Goal: Task Accomplishment & Management: Manage account settings

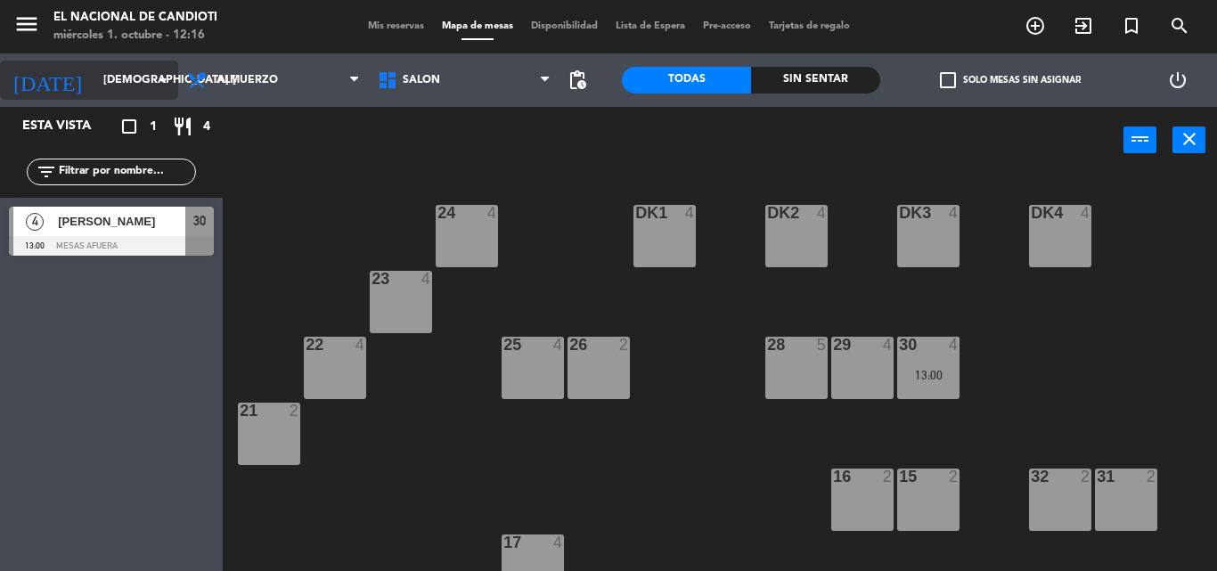
click at [94, 88] on input "[DEMOGRAPHIC_DATA] [DATE]" at bounding box center [169, 80] width 151 height 30
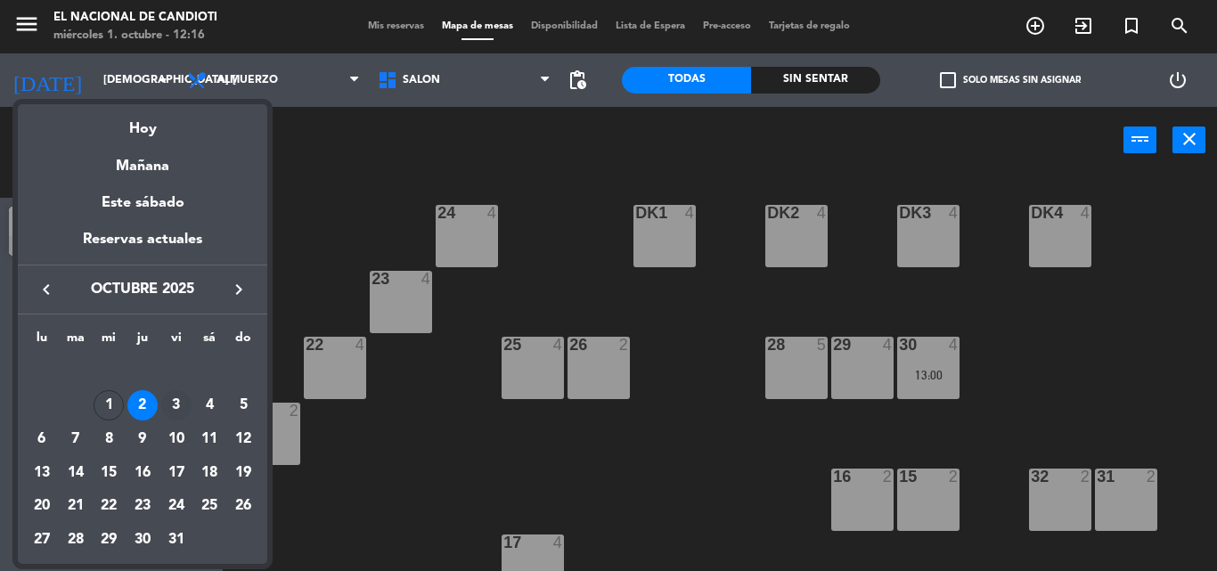
click at [174, 404] on div "3" at bounding box center [176, 405] width 30 height 30
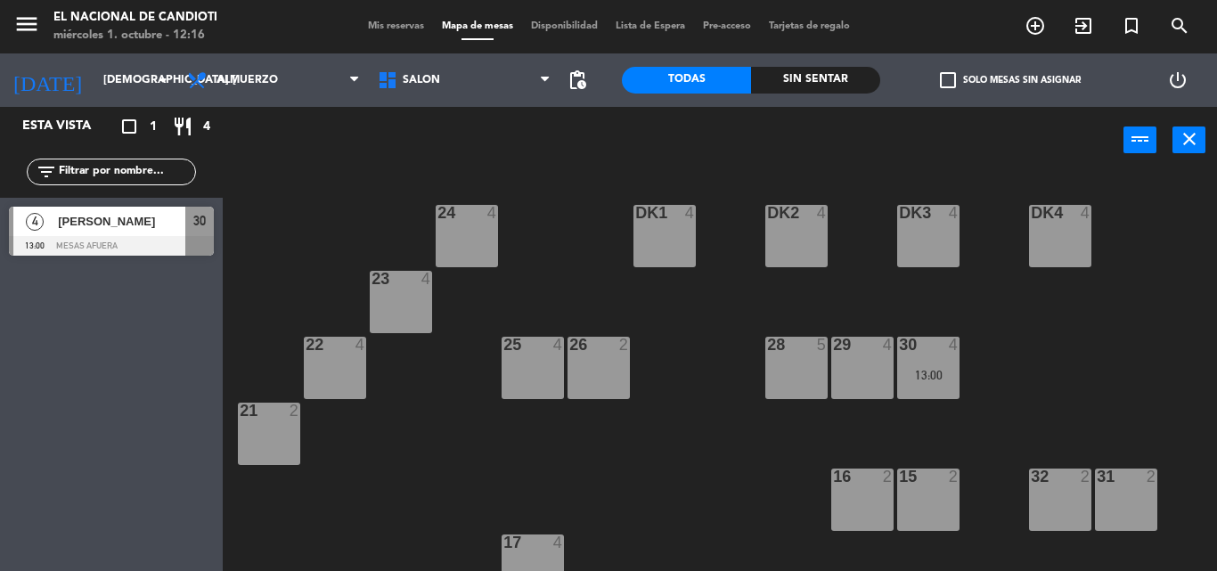
type input "vie. [DATE]"
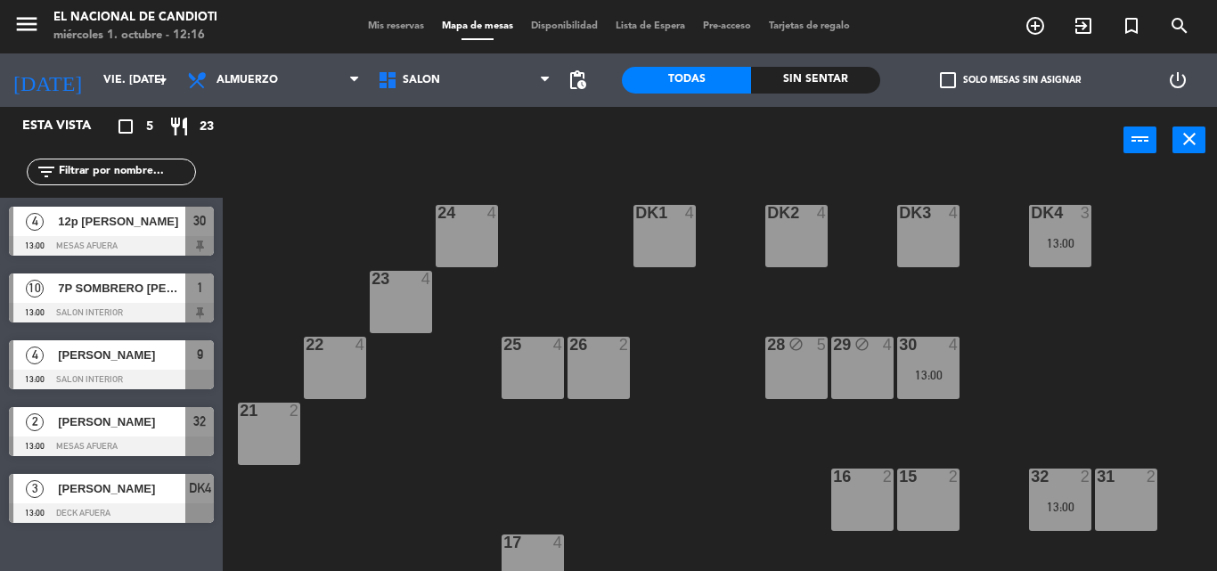
click at [806, 239] on div "DK2 4" at bounding box center [796, 236] width 62 height 62
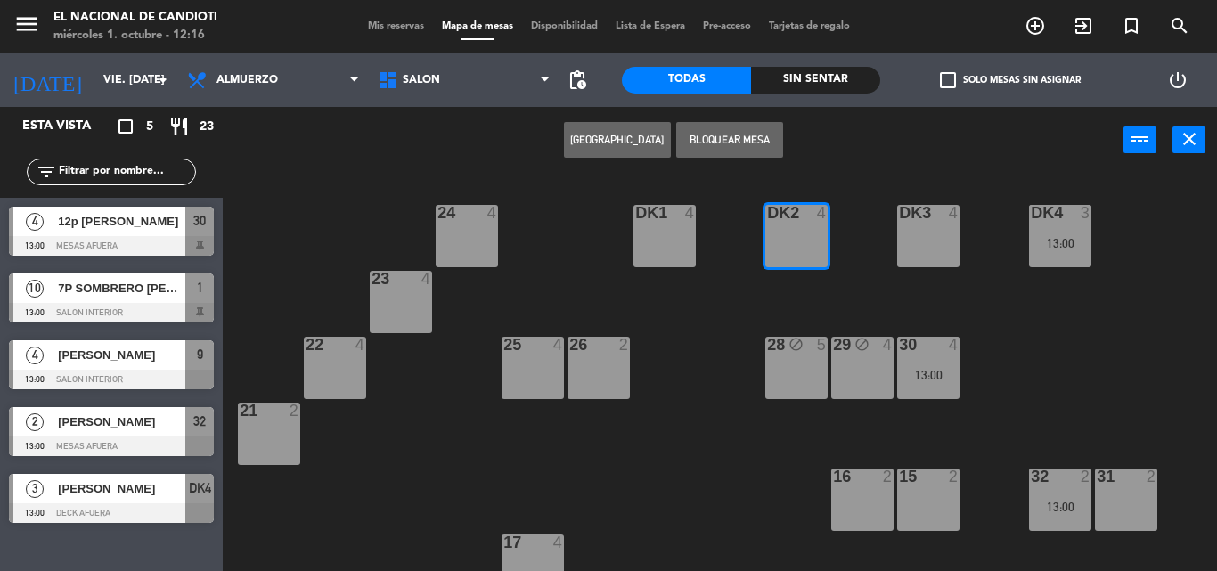
click at [597, 134] on button "[GEOGRAPHIC_DATA]" at bounding box center [617, 140] width 107 height 36
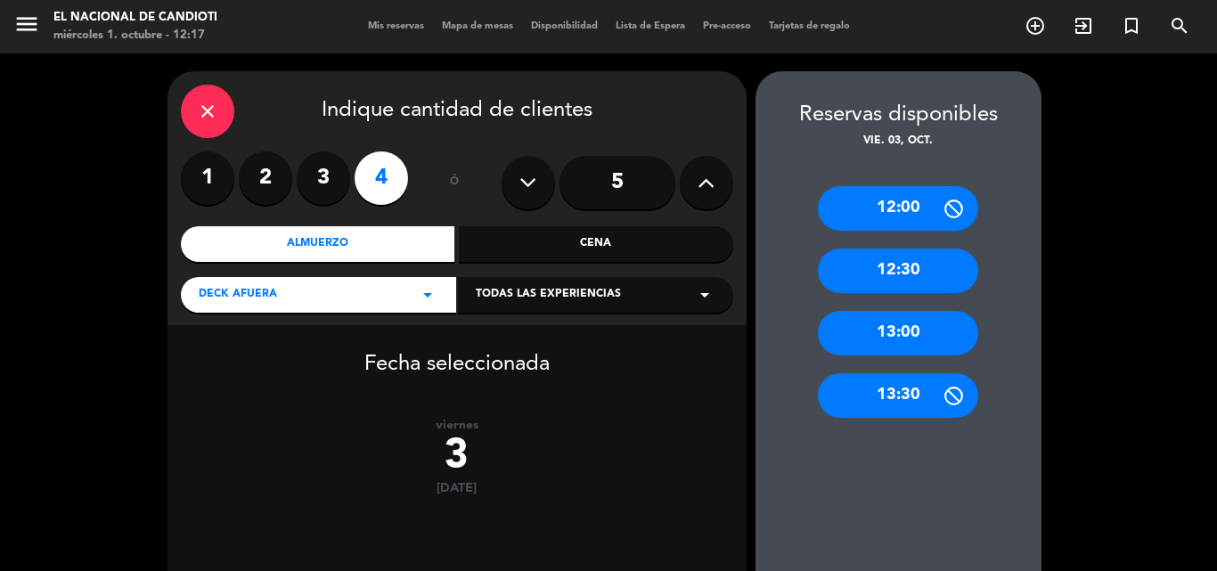
click at [888, 333] on div "13:00" at bounding box center [898, 333] width 160 height 45
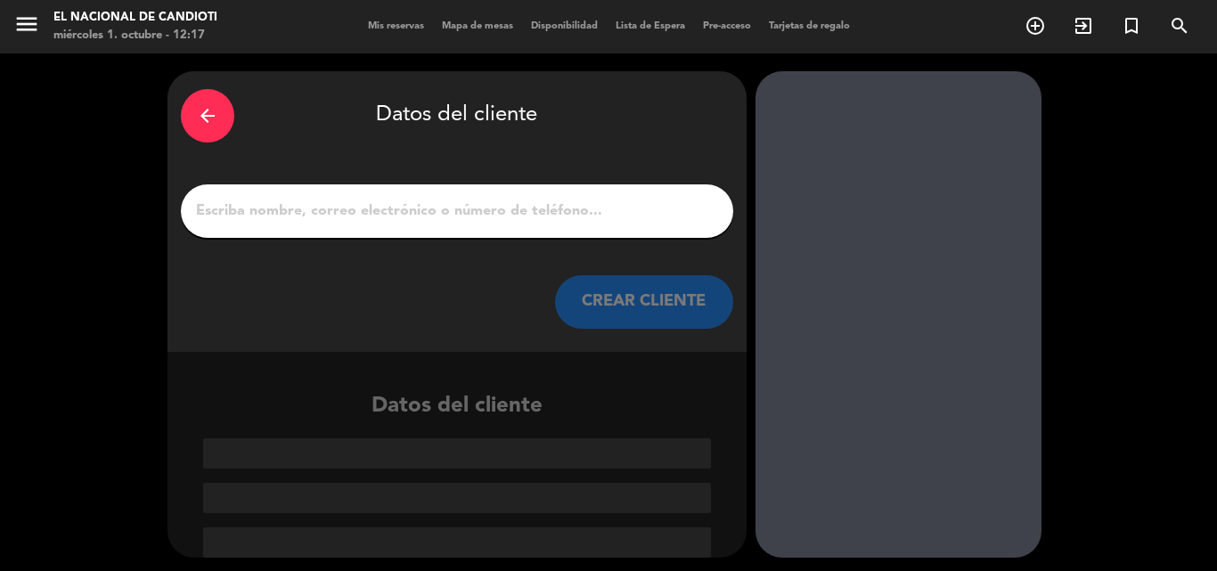
click at [316, 211] on input "1" at bounding box center [457, 211] width 526 height 25
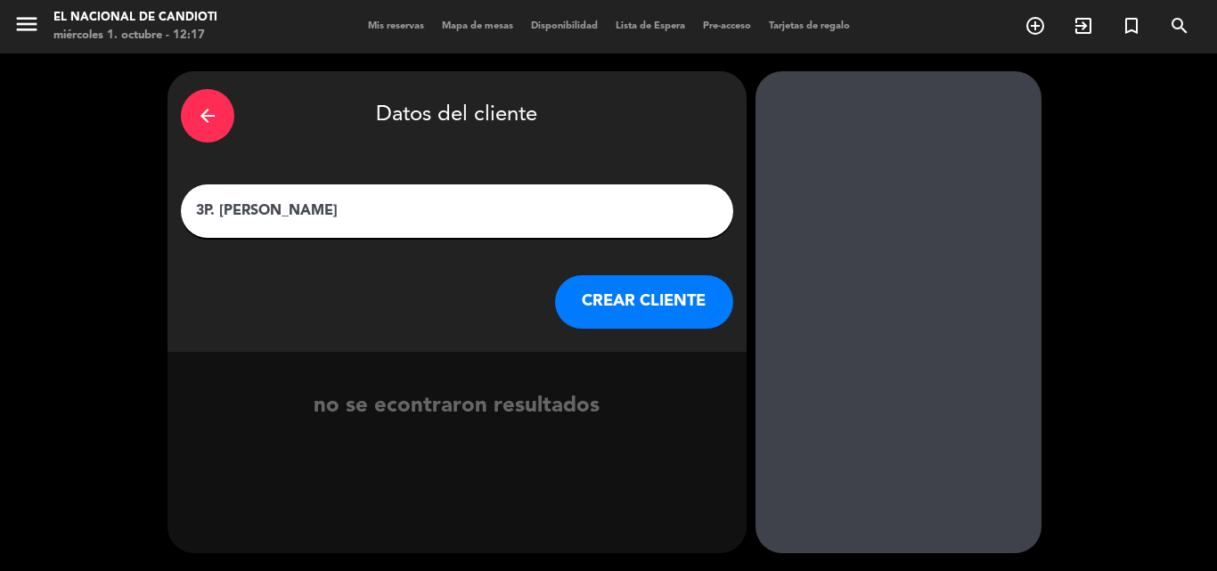
type input "3P. [PERSON_NAME]"
click at [587, 296] on button "CREAR CLIENTE" at bounding box center [644, 301] width 178 height 53
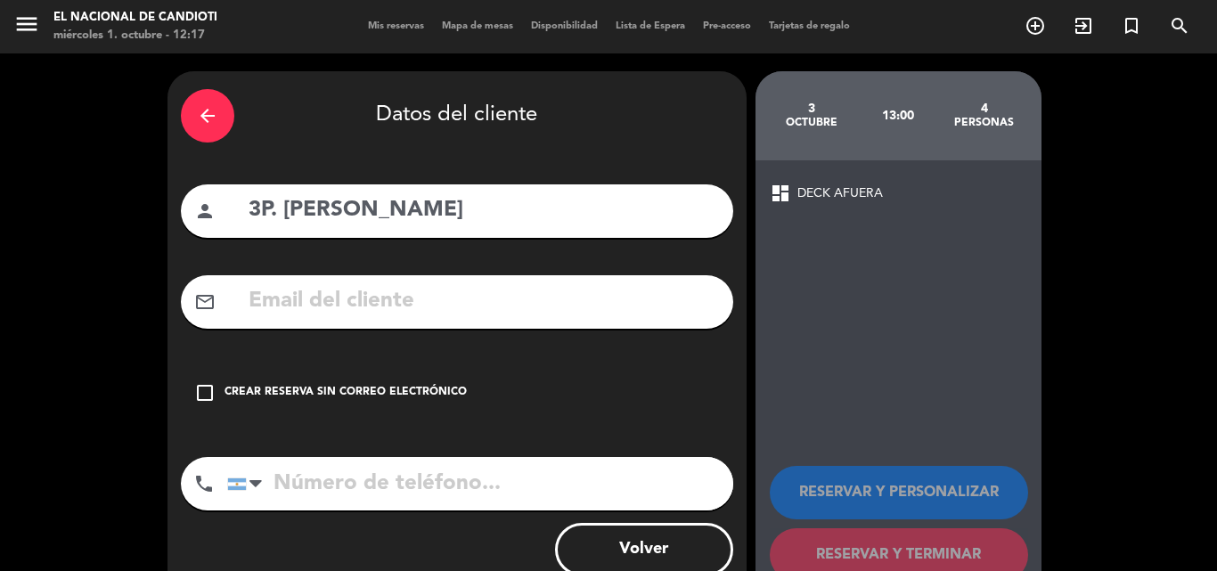
click at [286, 391] on div "Crear reserva sin correo electrónico" at bounding box center [346, 393] width 242 height 18
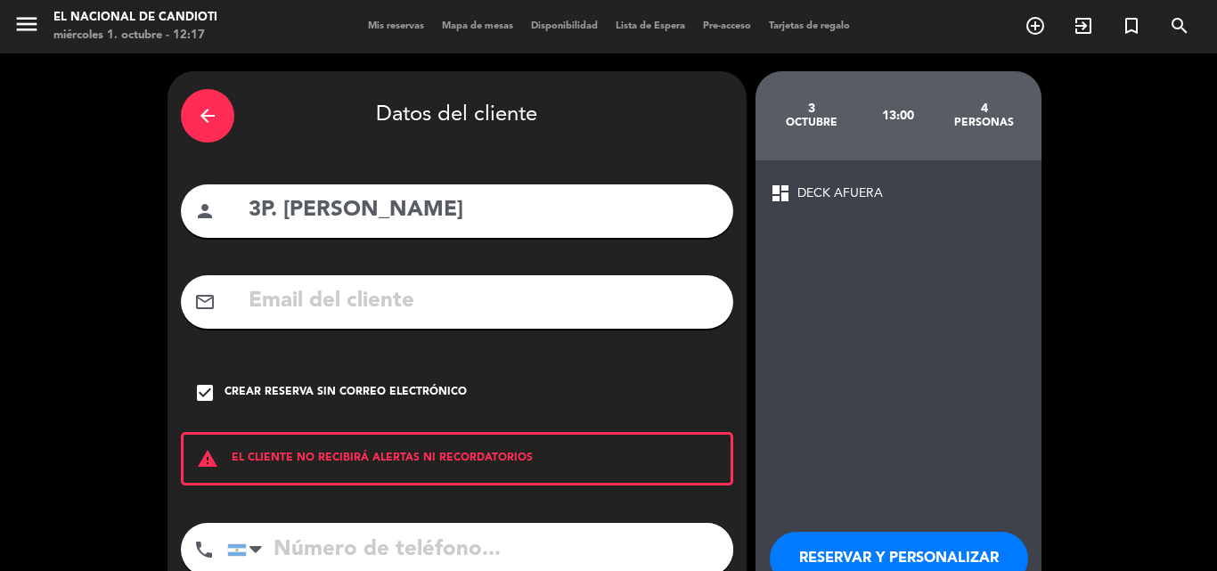
click at [313, 553] on input "tel" at bounding box center [480, 549] width 506 height 53
type input "3425475225"
click at [512, 252] on div "arrow_back Datos del cliente person 3P. [PERSON_NAME] mail_outline check_box Cr…" at bounding box center [457, 370] width 579 height 598
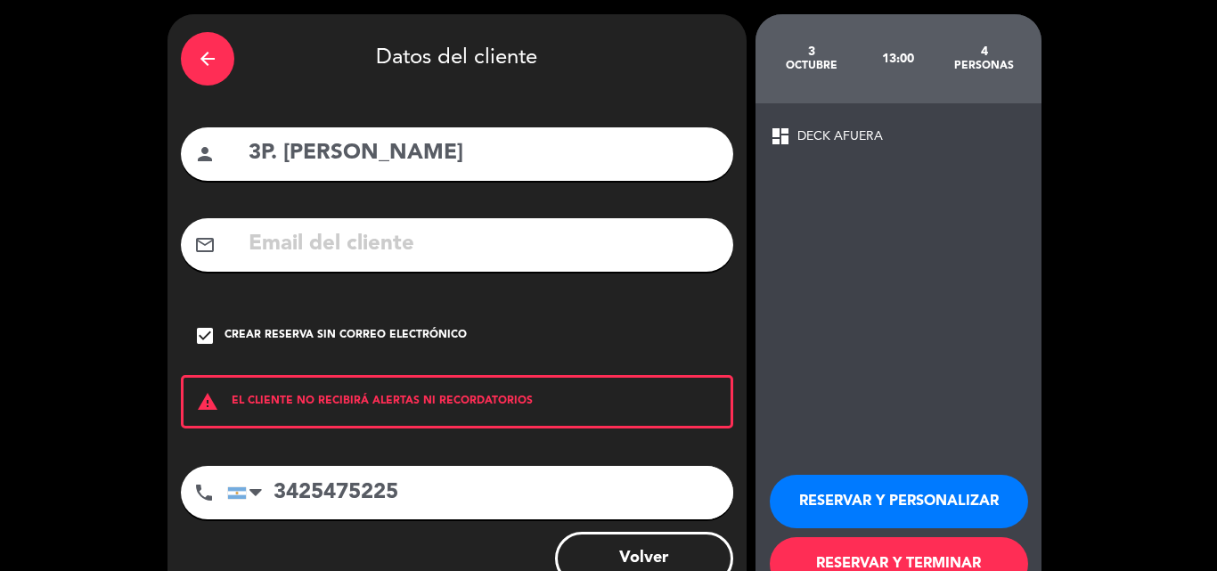
scroll to position [116, 0]
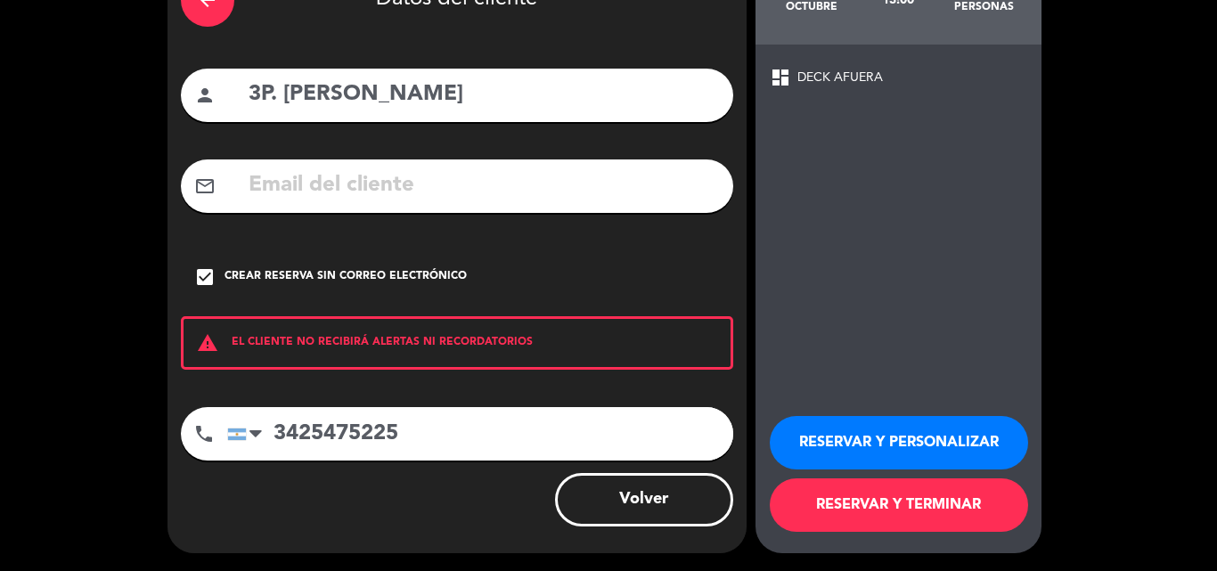
click at [973, 508] on button "RESERVAR Y TERMINAR" at bounding box center [899, 505] width 258 height 53
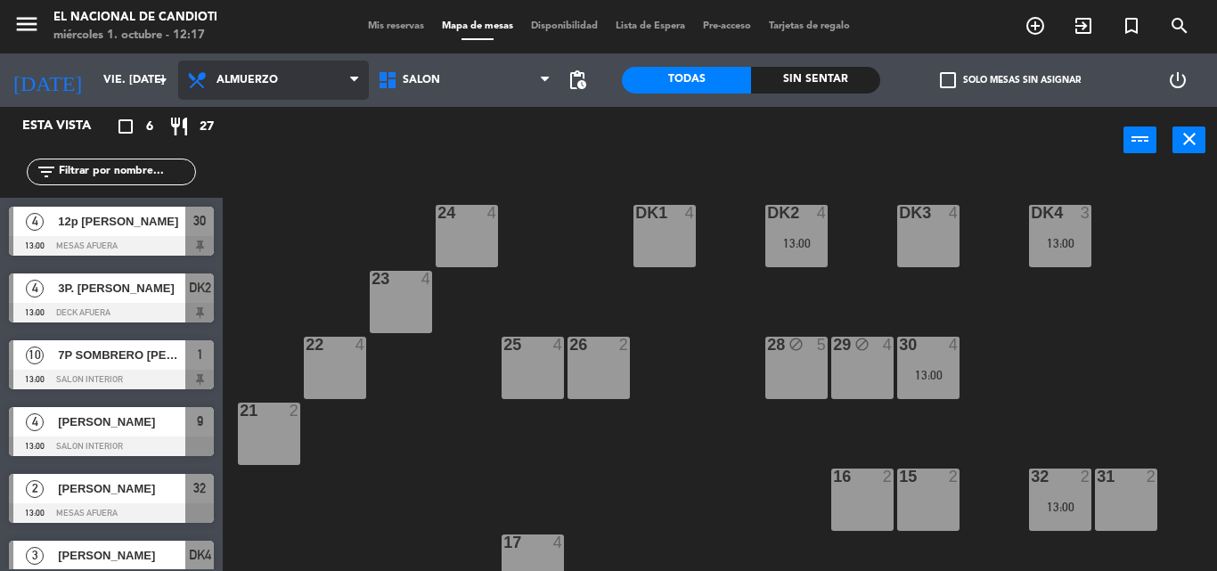
click at [201, 78] on icon at bounding box center [199, 80] width 26 height 21
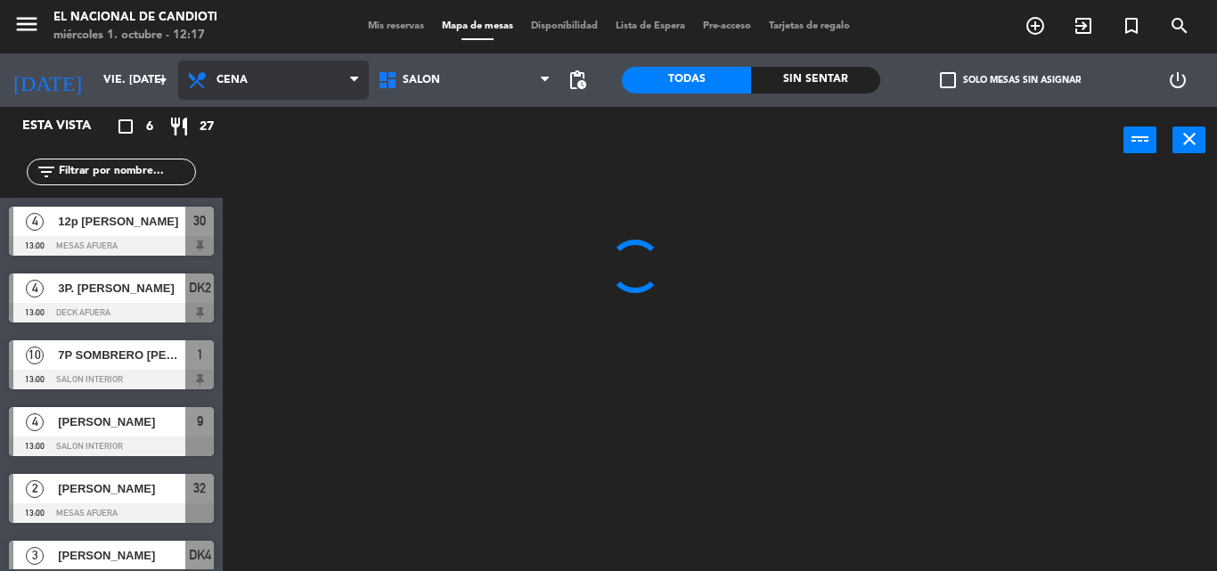
click at [258, 161] on ng-component "menu El Nacional de Candioti miércoles 1. octubre - 12:17 Mis reservas Mapa de …" at bounding box center [608, 285] width 1217 height 571
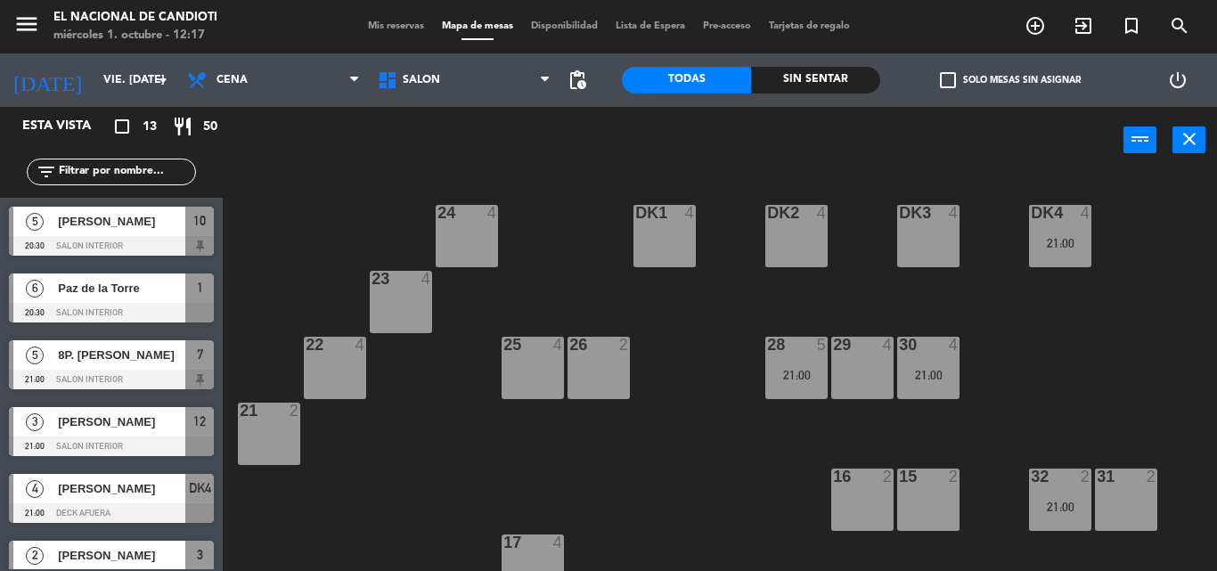
click at [163, 176] on input "text" at bounding box center [126, 172] width 138 height 20
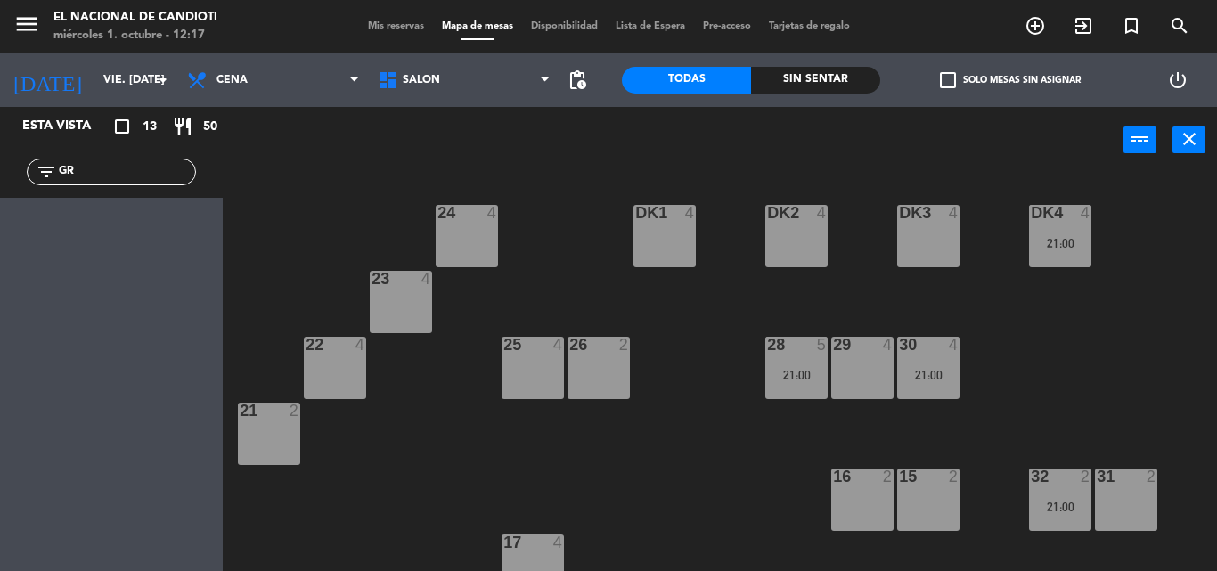
type input "G"
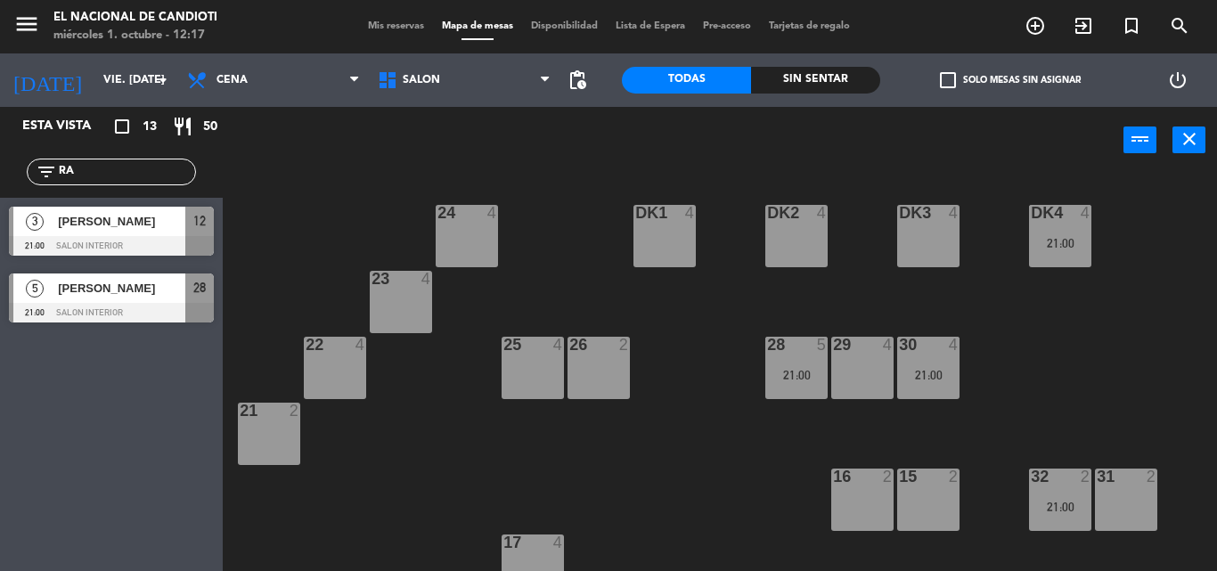
type input "R"
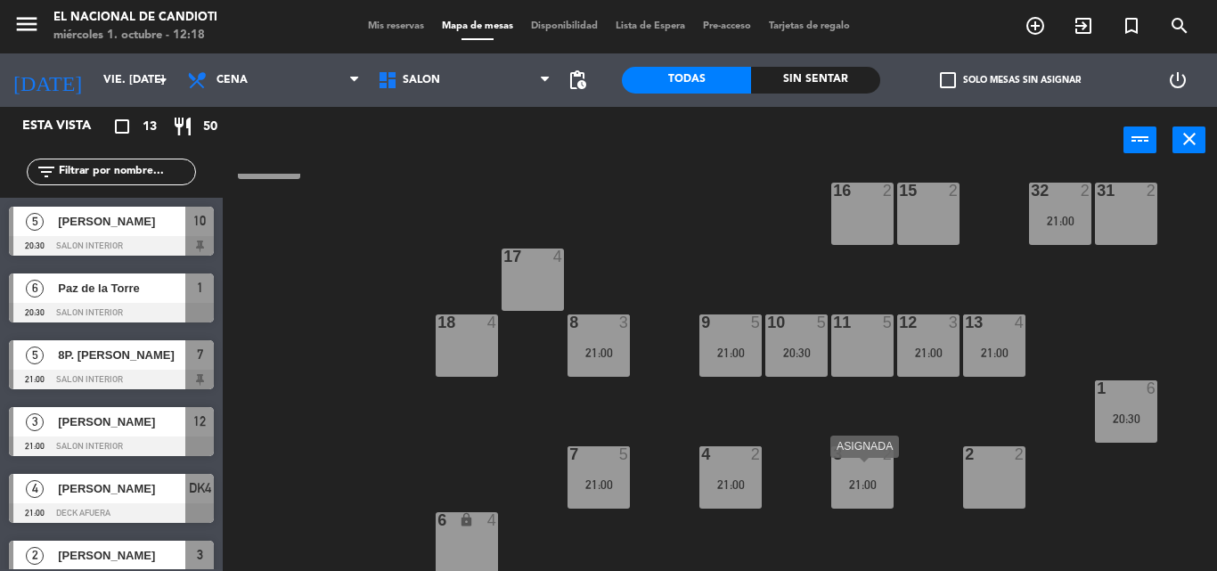
scroll to position [290, 0]
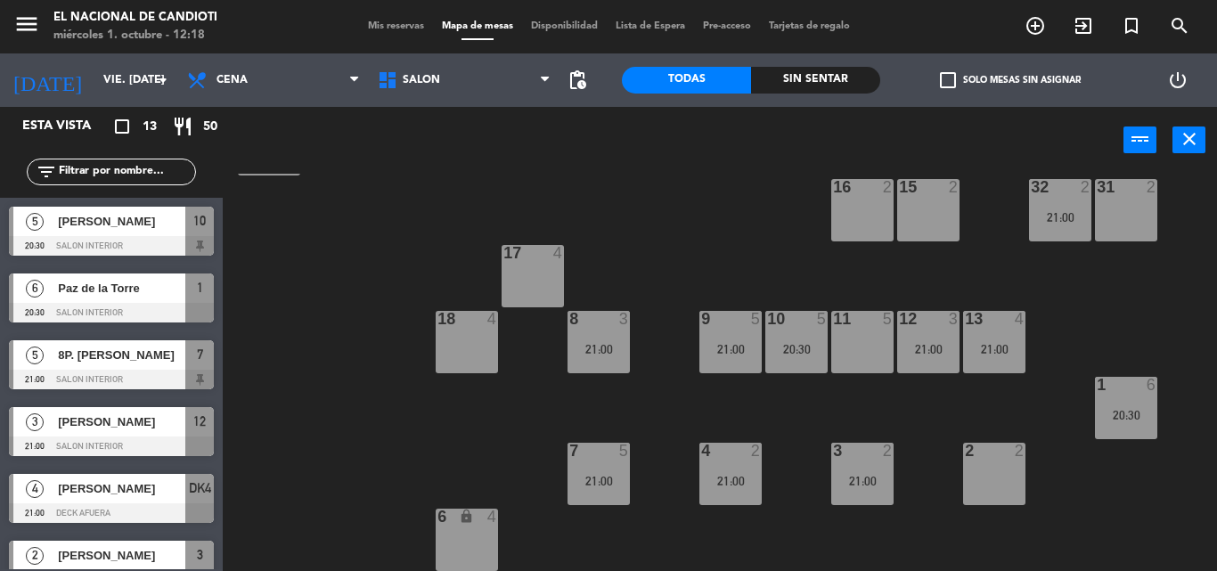
click at [463, 521] on icon "lock" at bounding box center [466, 516] width 15 height 15
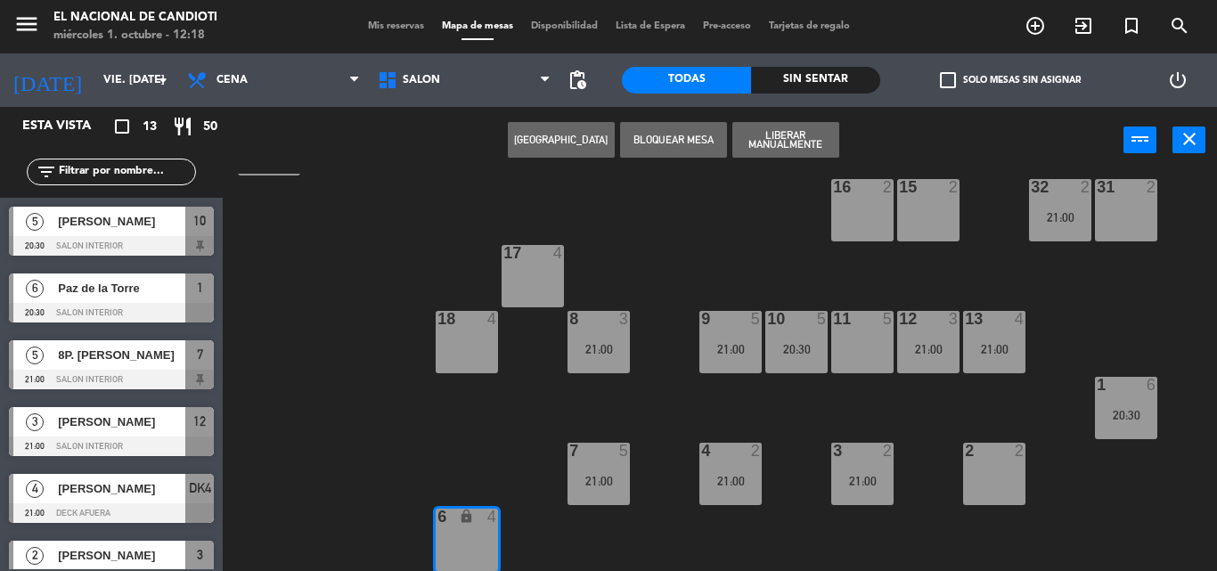
click at [595, 136] on button "[GEOGRAPHIC_DATA]" at bounding box center [561, 140] width 107 height 36
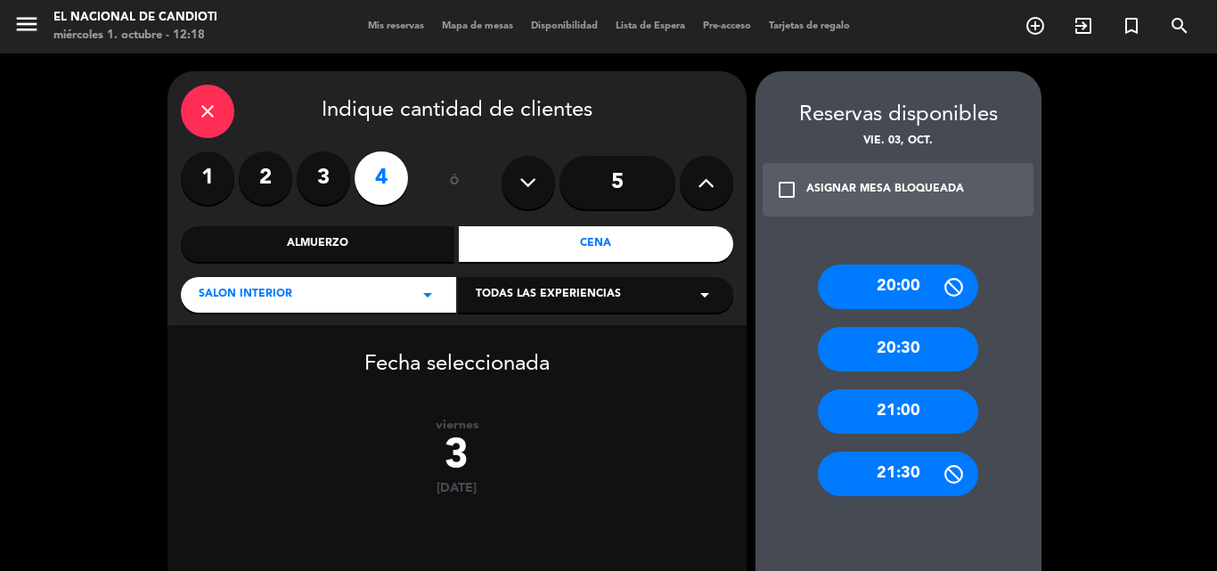
click at [920, 402] on div "21:00" at bounding box center [898, 411] width 160 height 45
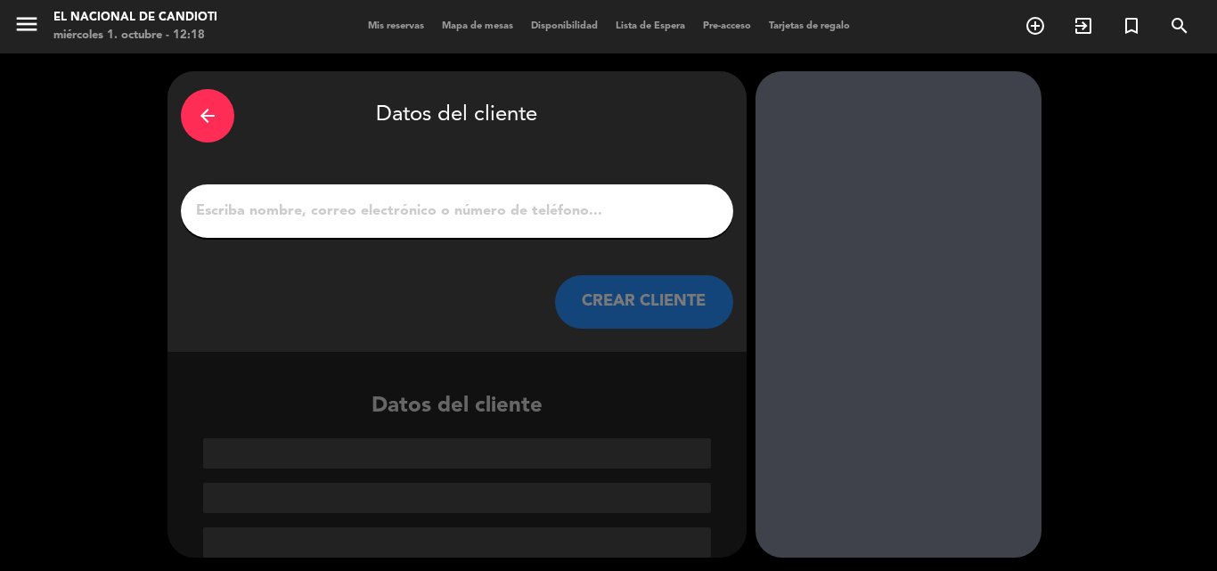
click at [552, 217] on input "1" at bounding box center [457, 211] width 526 height 25
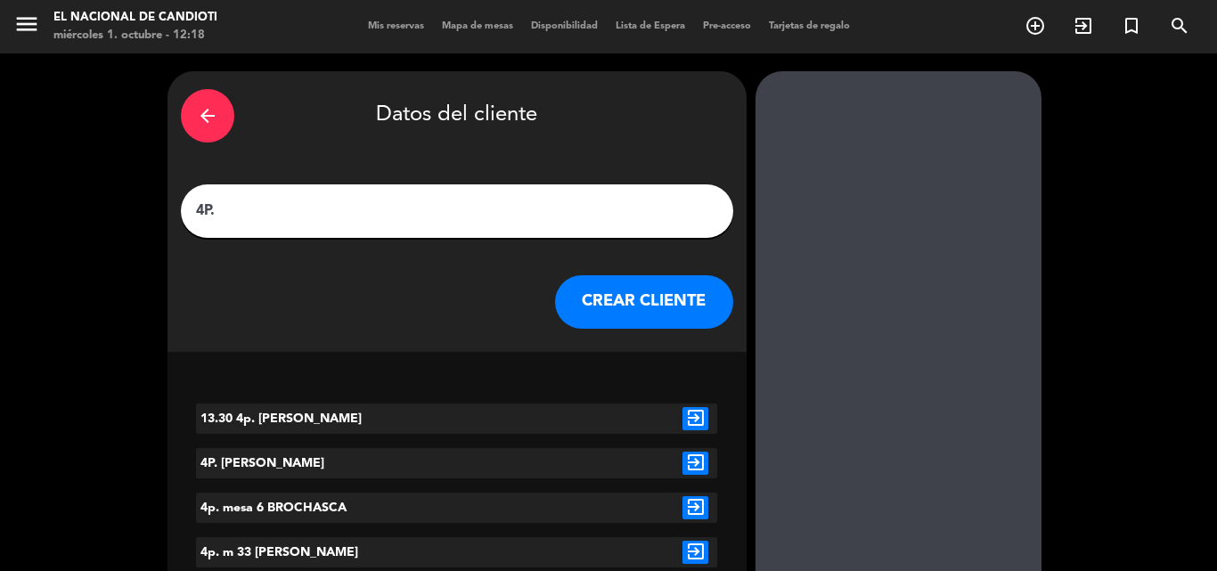
click at [371, 211] on input "4P." at bounding box center [457, 211] width 526 height 25
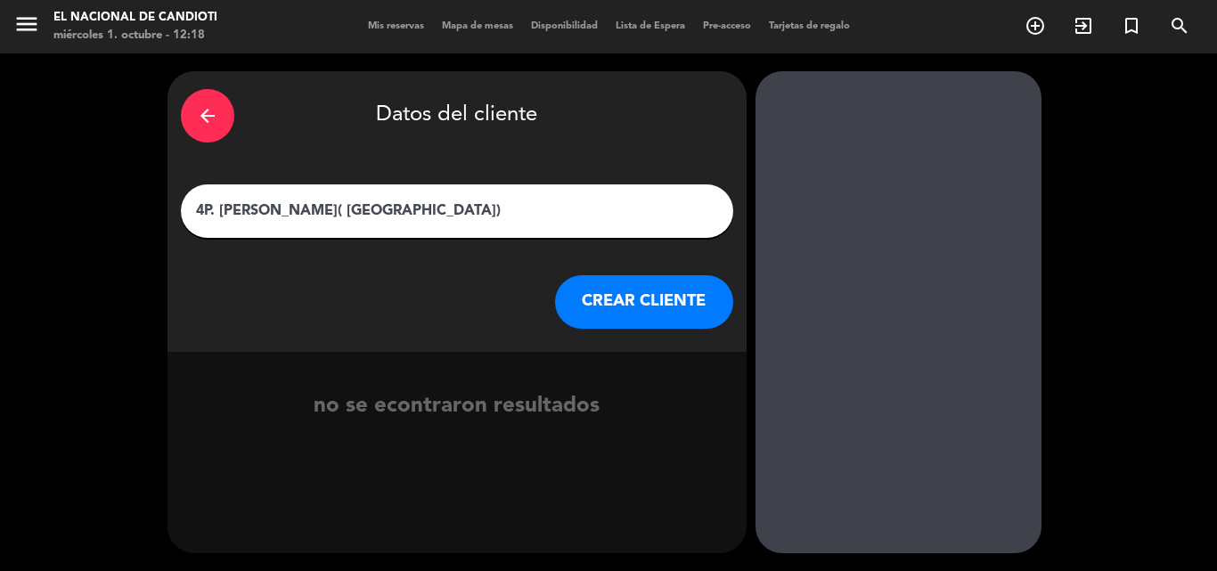
type input "4P. [PERSON_NAME]( [GEOGRAPHIC_DATA])"
click at [573, 306] on button "CREAR CLIENTE" at bounding box center [644, 301] width 178 height 53
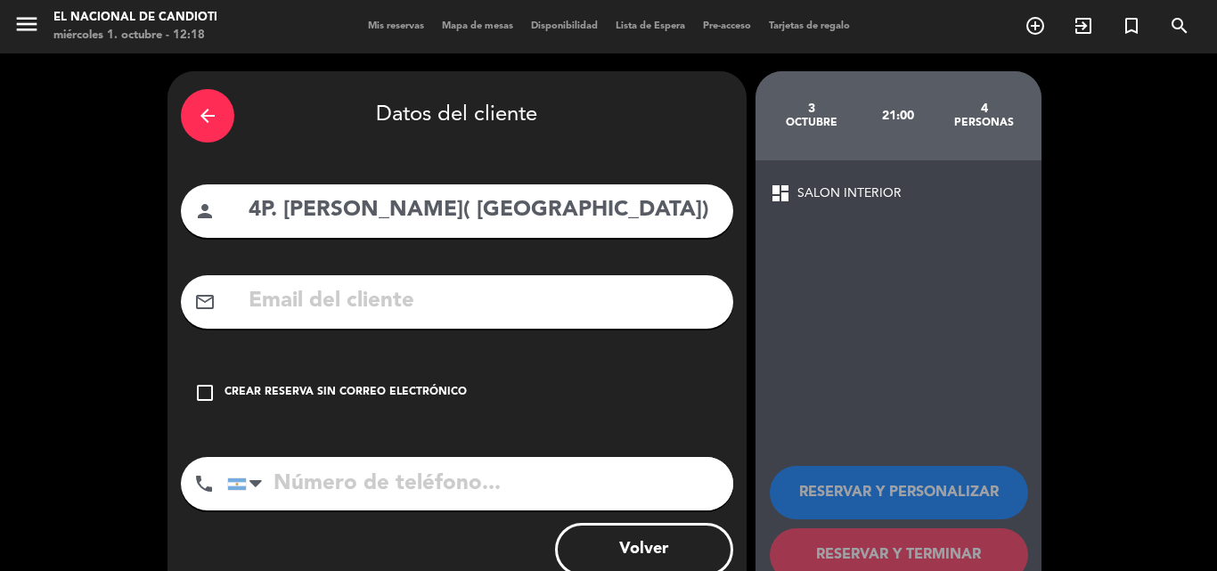
click at [205, 391] on icon "check_box_outline_blank" at bounding box center [204, 392] width 21 height 21
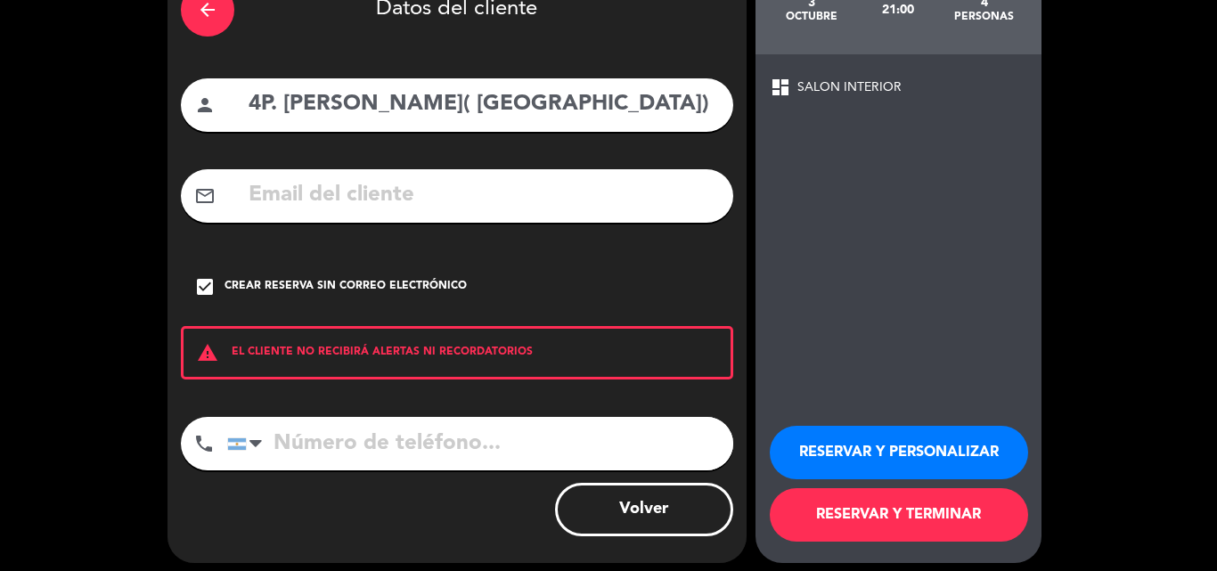
scroll to position [116, 0]
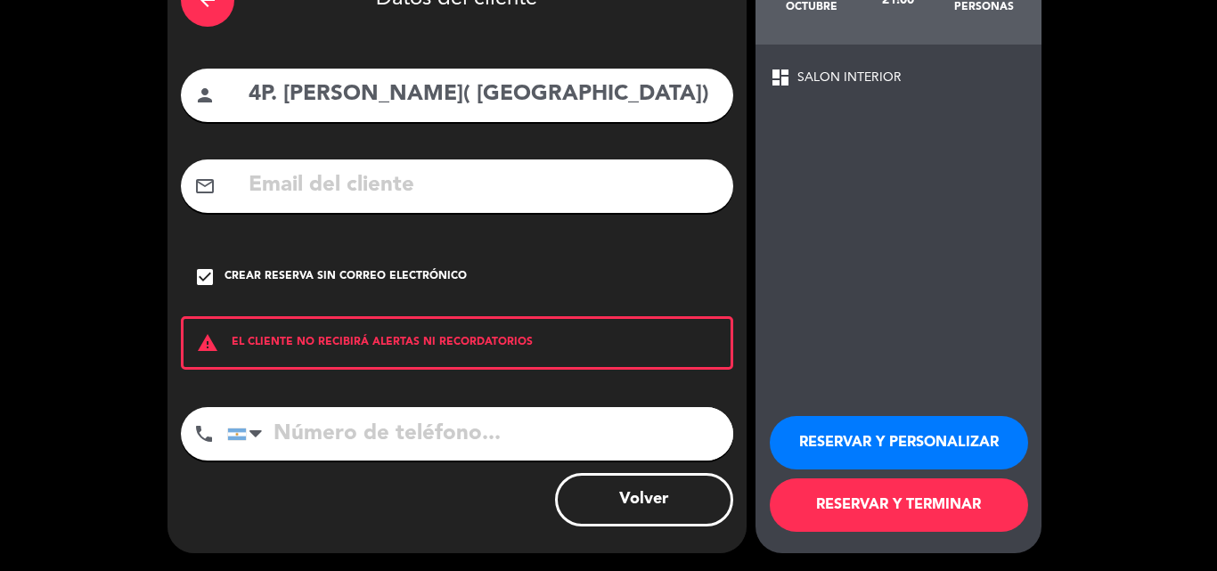
click at [909, 504] on button "RESERVAR Y TERMINAR" at bounding box center [899, 505] width 258 height 53
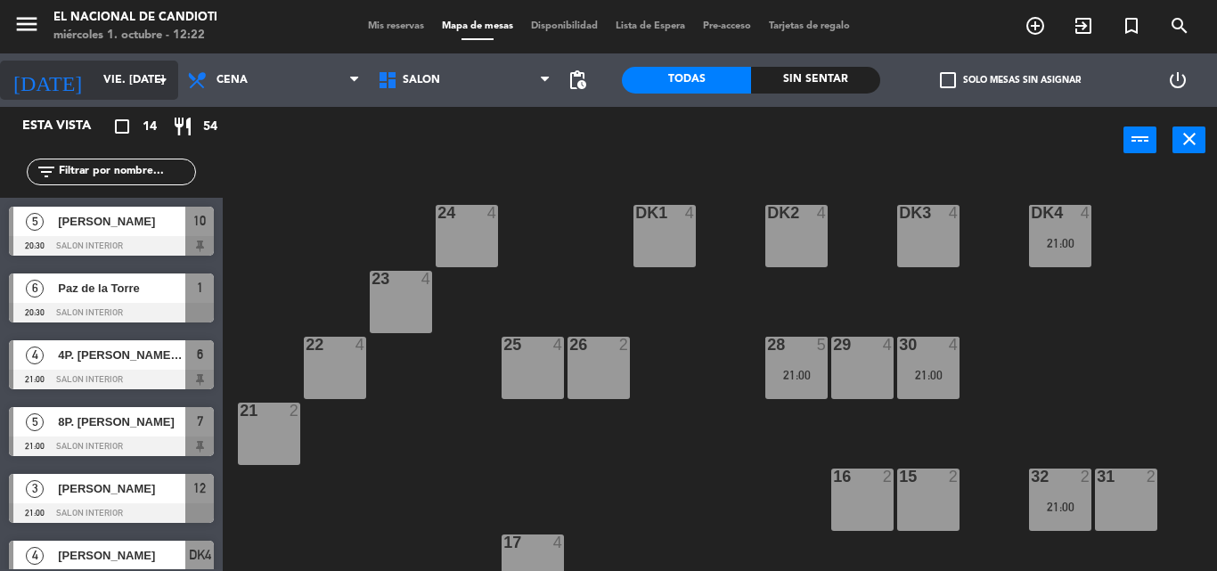
click at [133, 70] on input "vie. [DATE]" at bounding box center [169, 80] width 151 height 30
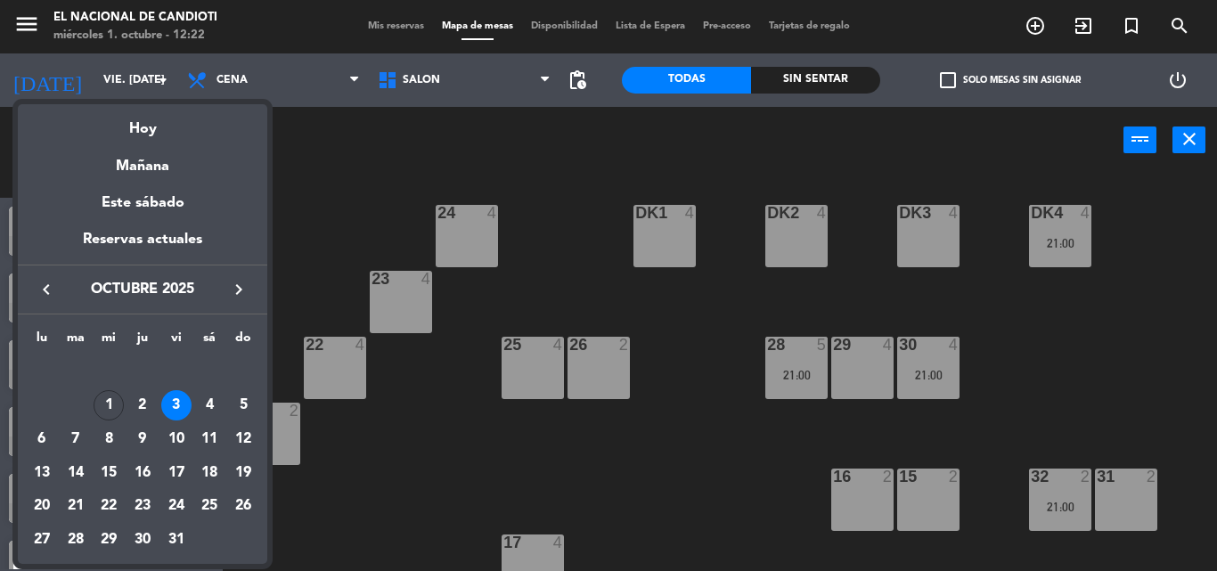
click at [392, 515] on div at bounding box center [608, 285] width 1217 height 571
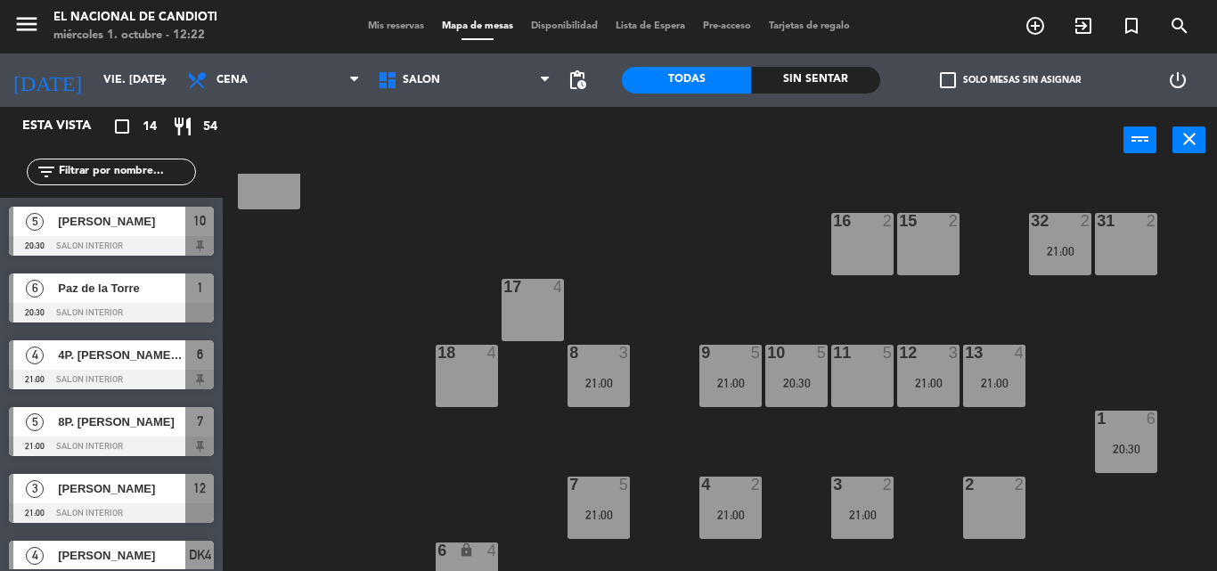
scroll to position [290, 0]
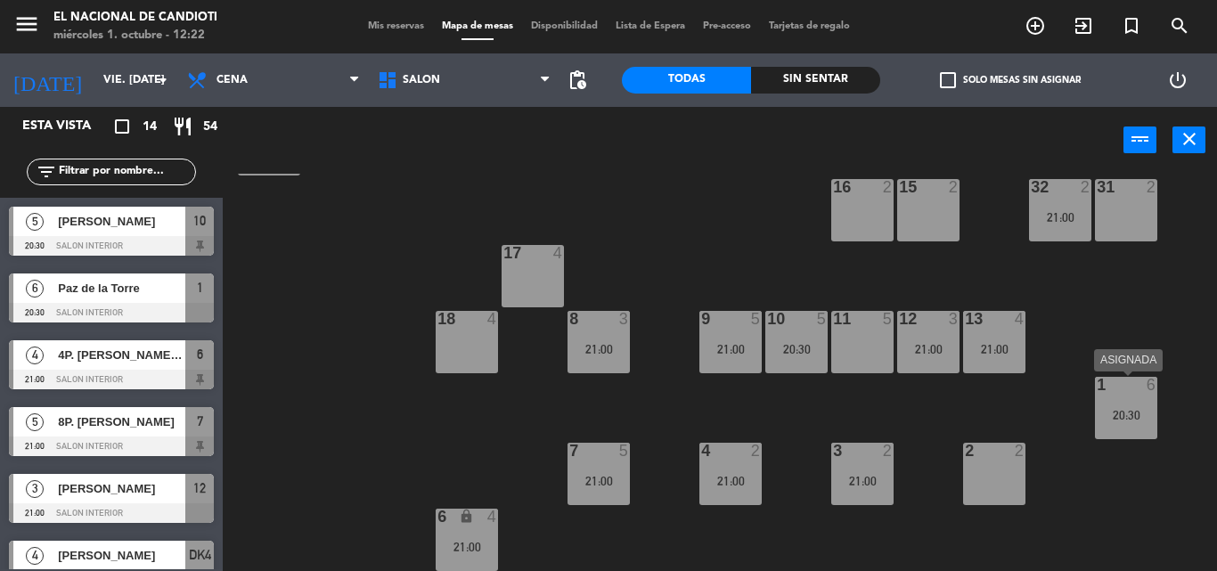
click at [1135, 425] on div "1 6 20:30" at bounding box center [1126, 408] width 62 height 62
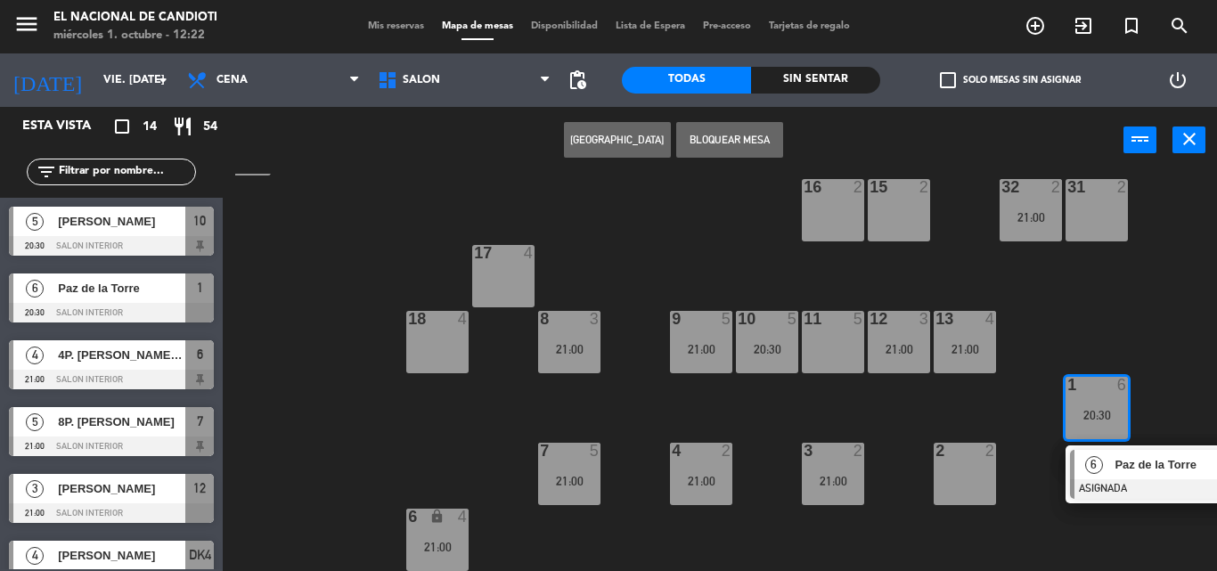
scroll to position [290, 32]
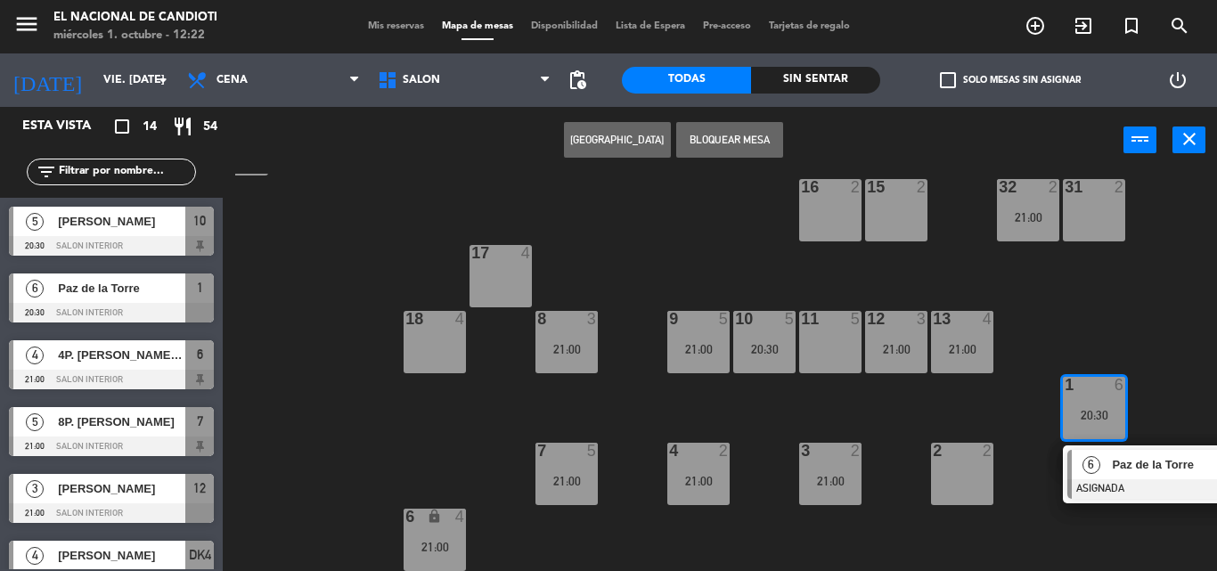
click at [519, 462] on div "24 4 DK1 4 DK2 4 DK3 4 DK4 4 21:00 23 4 28 5 21:00 22 4 25 4 26 2 30 4 21:00 29…" at bounding box center [726, 372] width 982 height 397
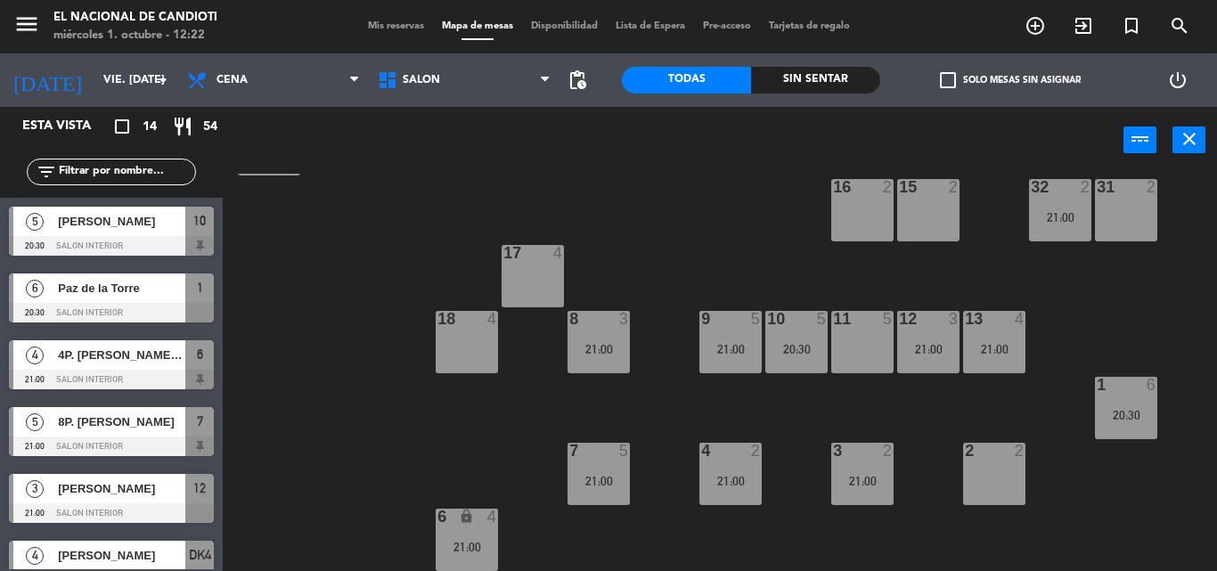
scroll to position [290, 0]
click at [626, 488] on div "7 5 21:00" at bounding box center [599, 474] width 62 height 62
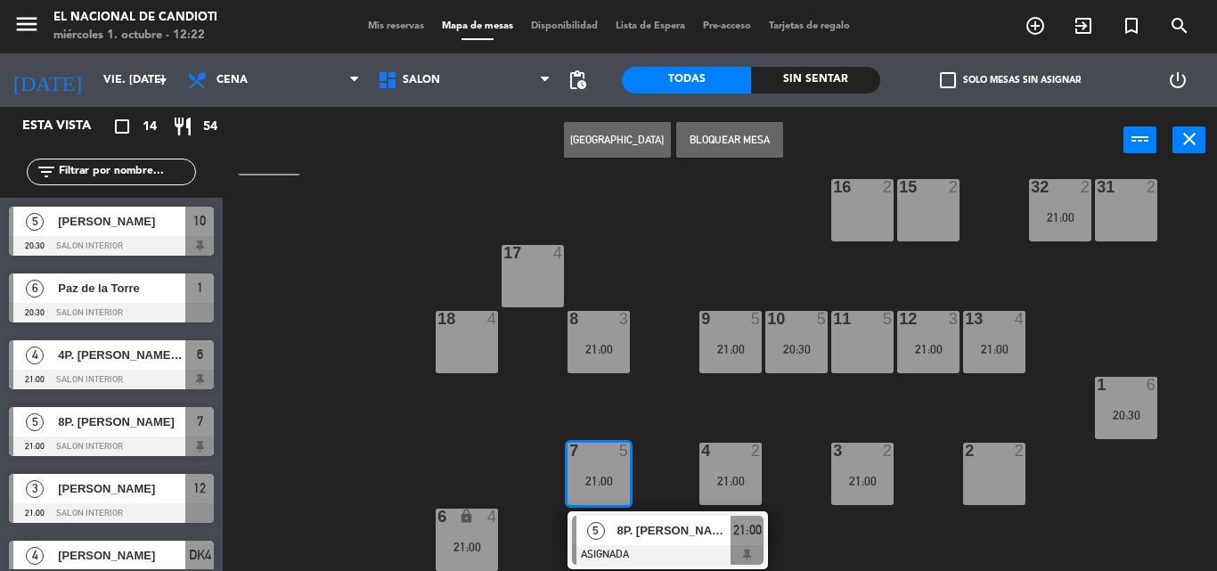
click at [626, 488] on div "7 5 21:00" at bounding box center [599, 474] width 62 height 62
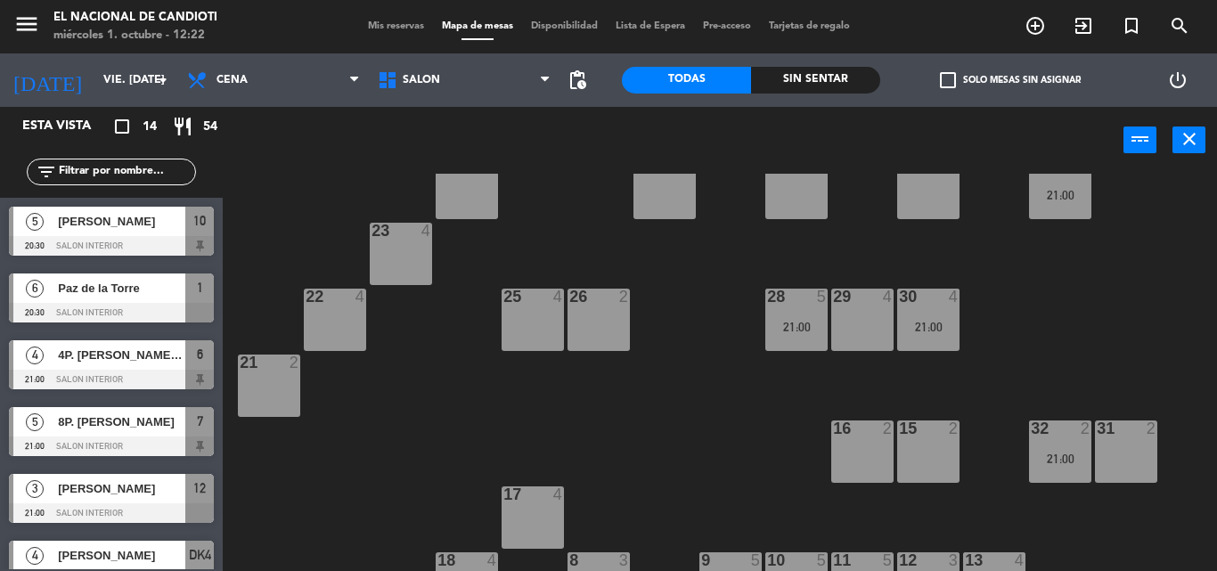
scroll to position [0, 0]
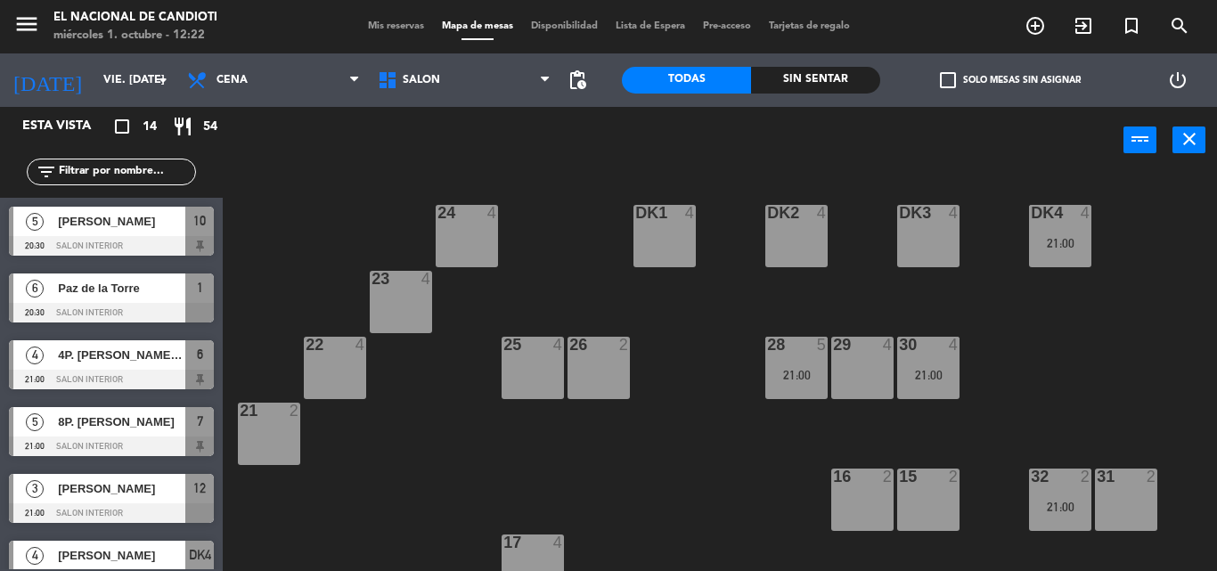
click at [880, 381] on div "29 4" at bounding box center [862, 368] width 62 height 62
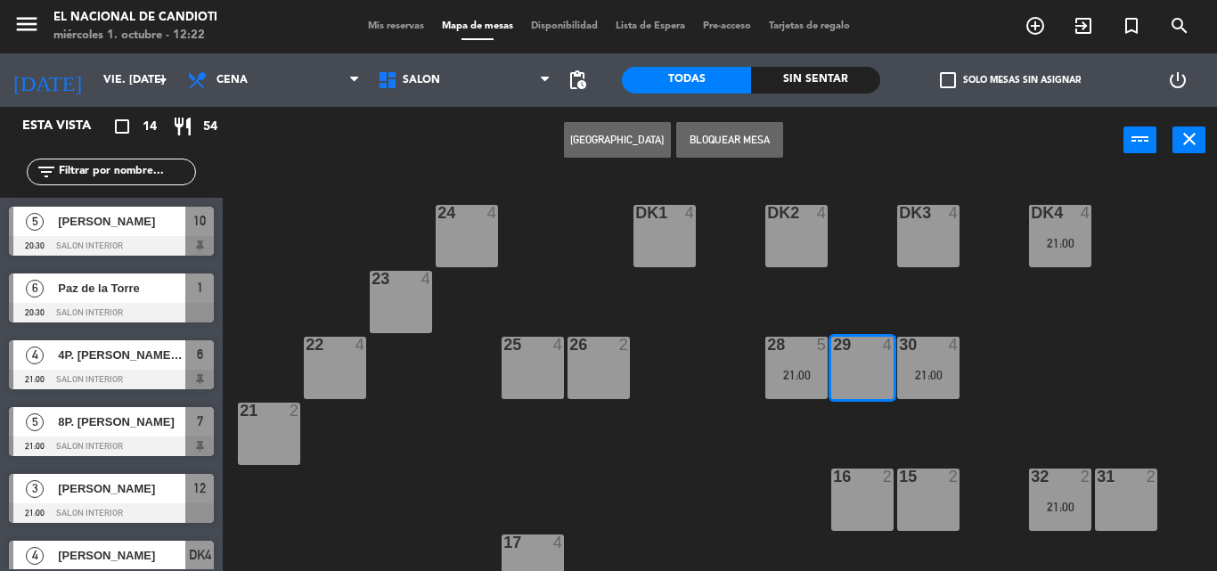
click at [692, 469] on div "24 4 DK1 4 DK2 4 DK3 4 DK4 4 21:00 23 4 28 5 21:00 22 4 25 4 26 2 30 4 21:00 29…" at bounding box center [726, 372] width 982 height 397
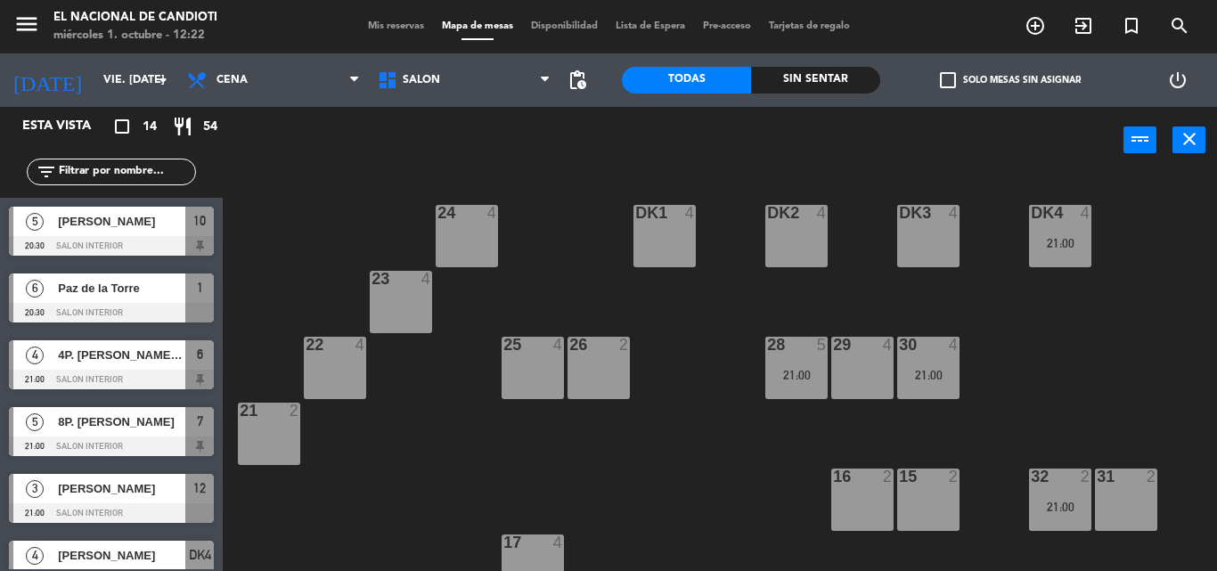
click at [783, 351] on div at bounding box center [795, 345] width 29 height 16
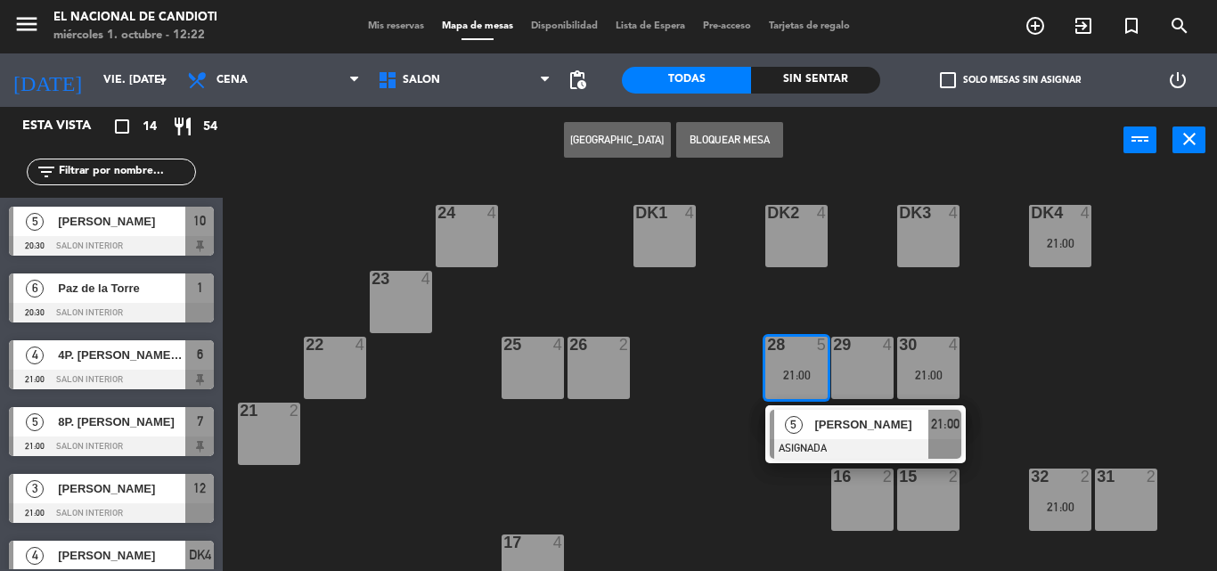
drag, startPoint x: 797, startPoint y: 351, endPoint x: 919, endPoint y: 355, distance: 122.1
click at [798, 351] on div at bounding box center [795, 345] width 29 height 16
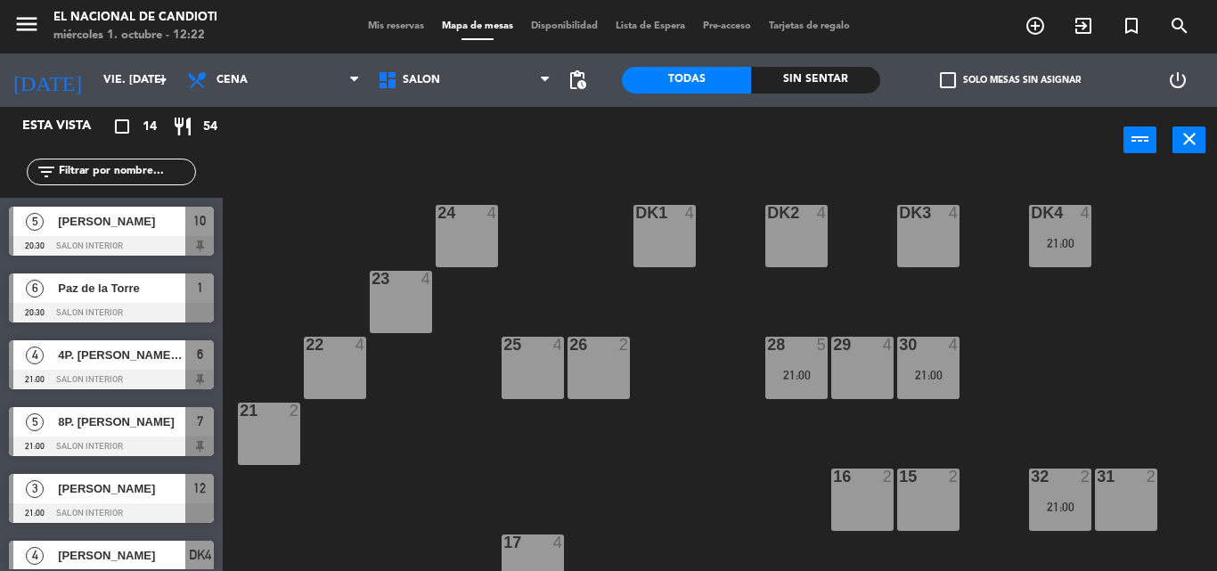
click at [934, 360] on div "30 4 21:00" at bounding box center [928, 368] width 62 height 62
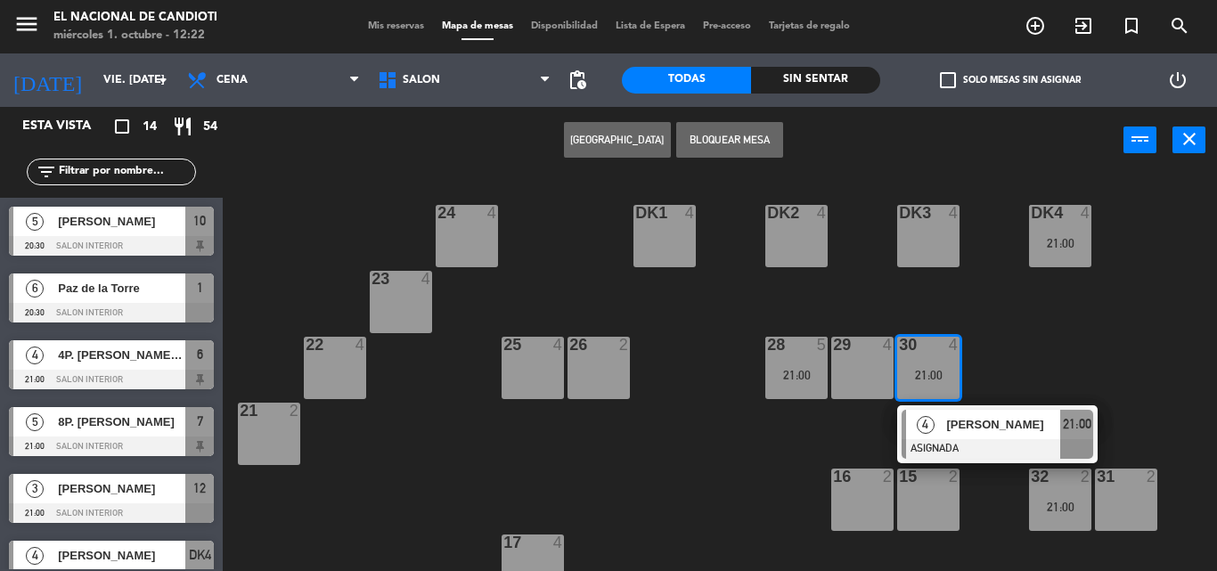
click at [934, 360] on div "30 4 21:00" at bounding box center [928, 368] width 62 height 62
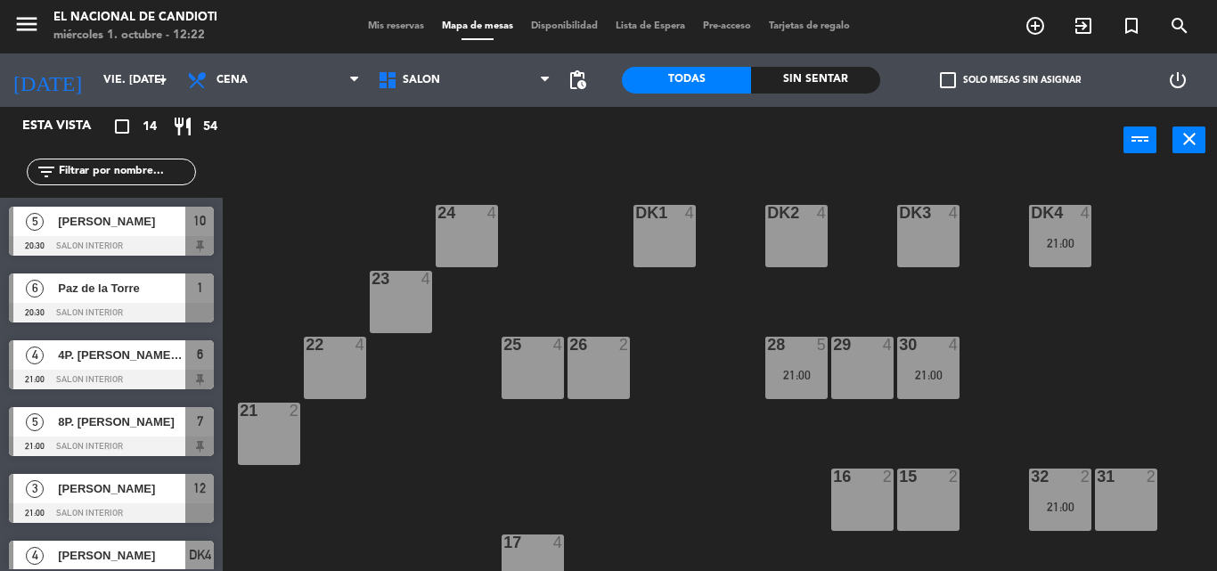
click at [952, 380] on div "21:00" at bounding box center [928, 375] width 62 height 12
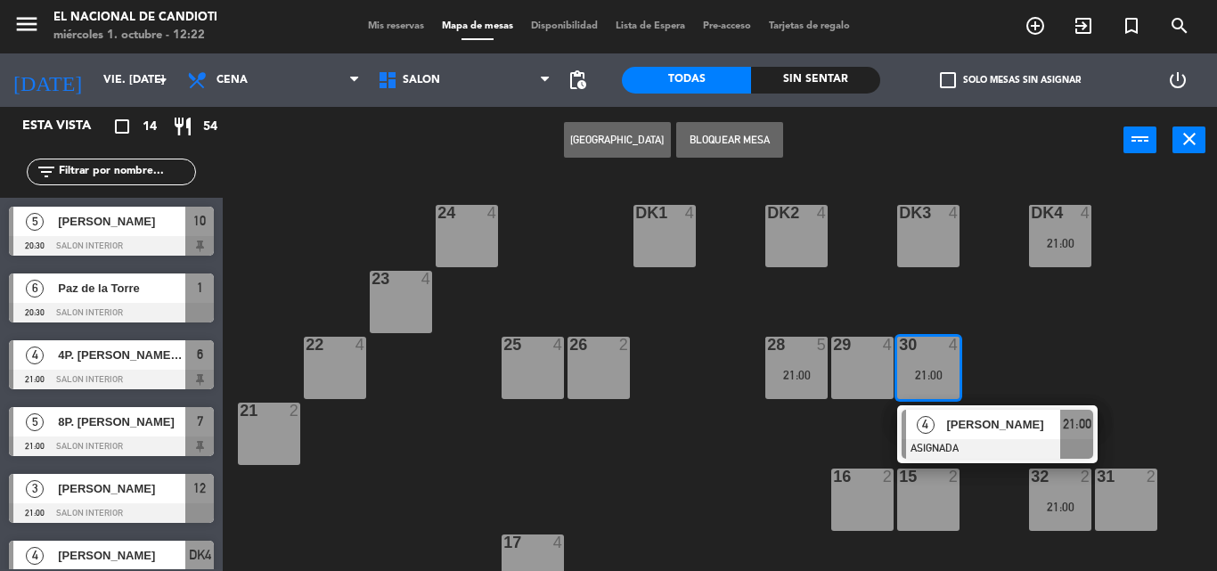
click at [498, 356] on div "24 4 DK1 4 DK2 4 DK3 4 DK4 4 21:00 23 4 28 5 21:00 22 4 25 4 26 2 30 4 21:00 4 …" at bounding box center [726, 372] width 982 height 397
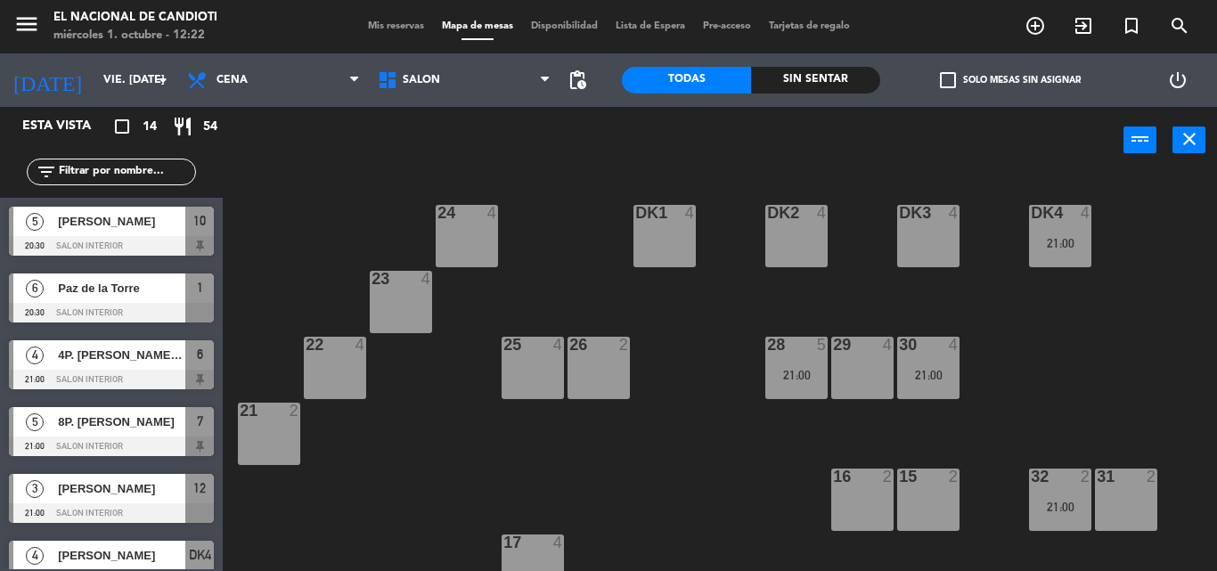
click at [508, 354] on div "25 4" at bounding box center [533, 346] width 62 height 18
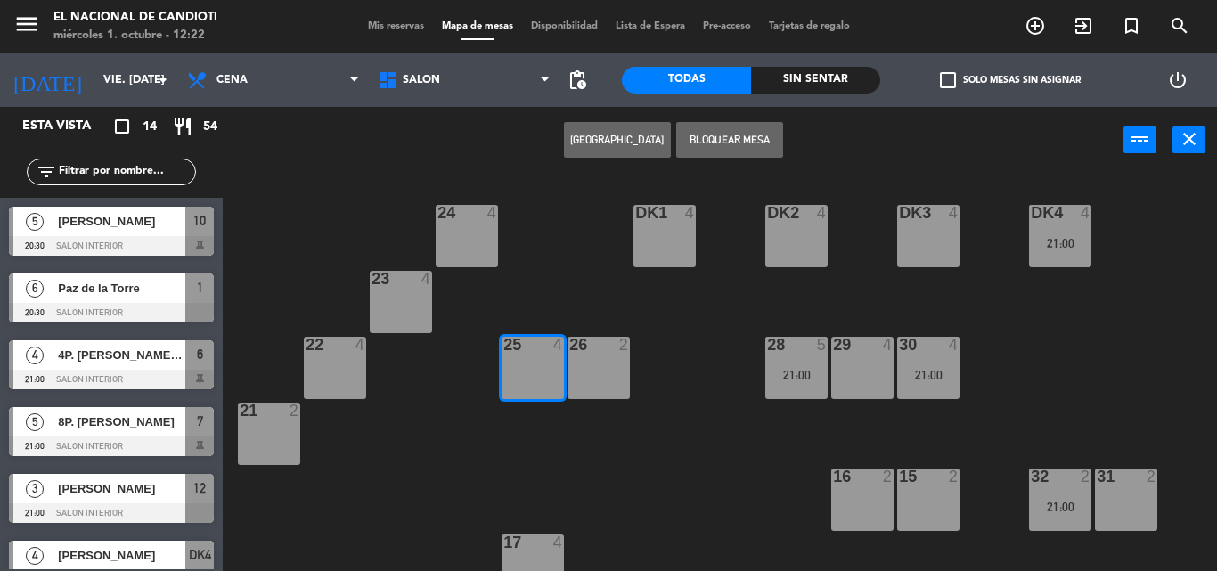
click at [927, 363] on div "30 4 21:00" at bounding box center [928, 368] width 62 height 62
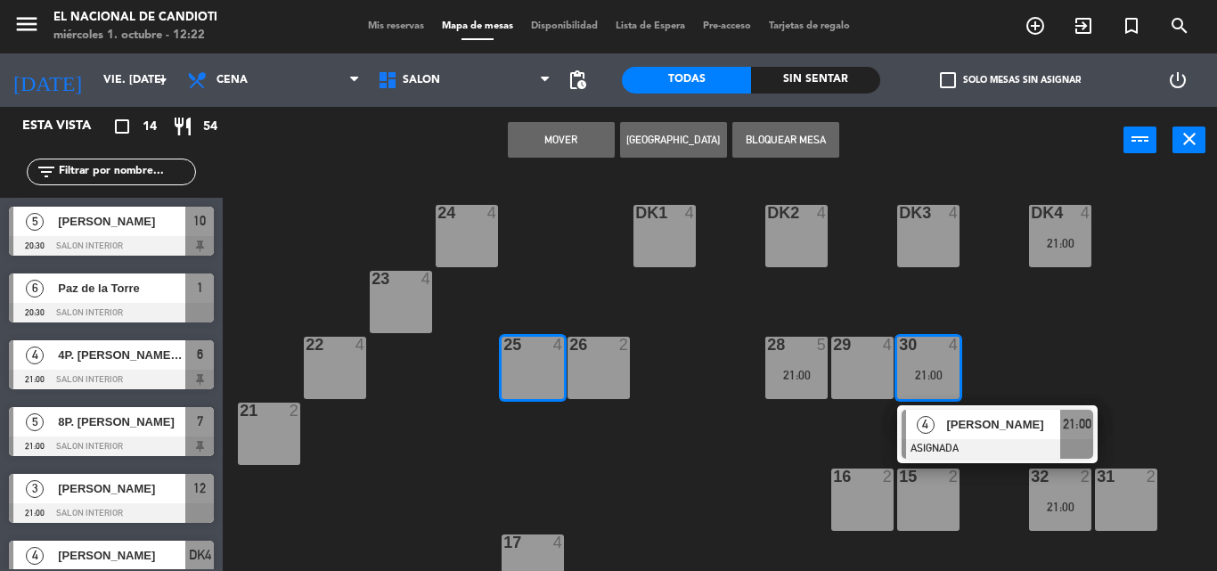
click at [535, 138] on button "Mover" at bounding box center [561, 140] width 107 height 36
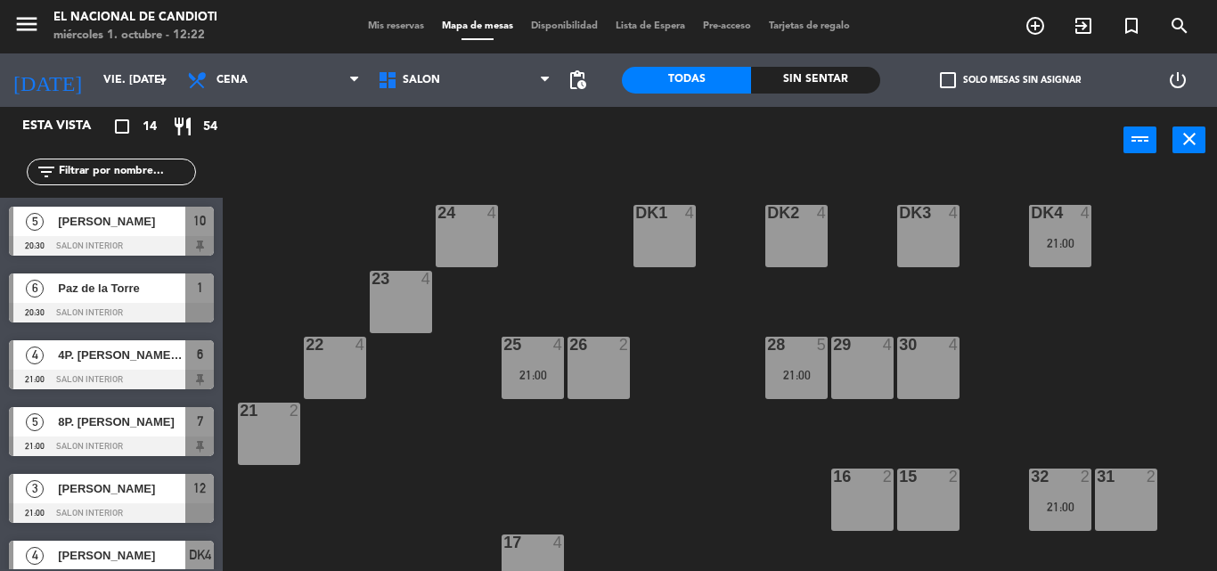
click at [776, 381] on div "28 5 21:00" at bounding box center [796, 368] width 62 height 62
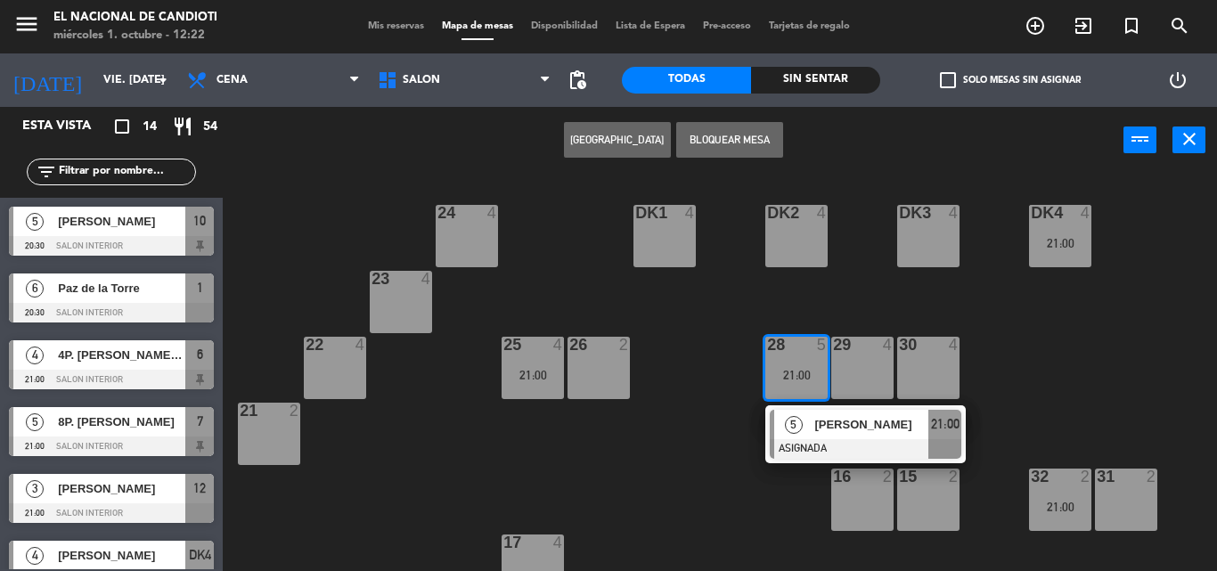
click at [575, 357] on div "26 2" at bounding box center [599, 368] width 62 height 62
click at [617, 140] on button "Mover" at bounding box center [617, 140] width 107 height 36
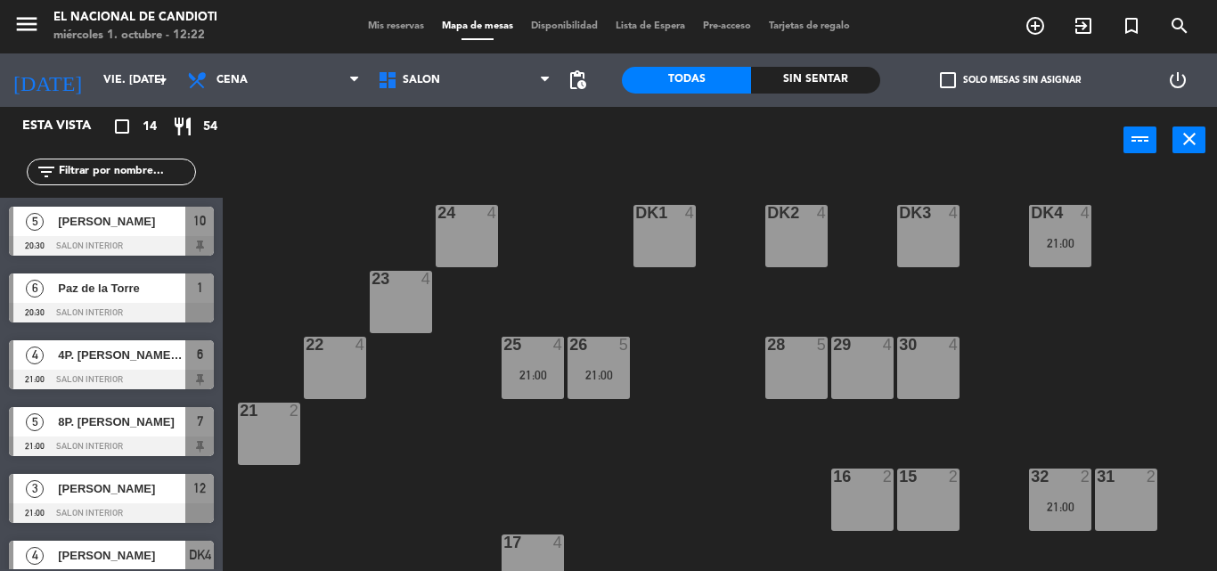
click at [853, 372] on div "29 4" at bounding box center [862, 368] width 62 height 62
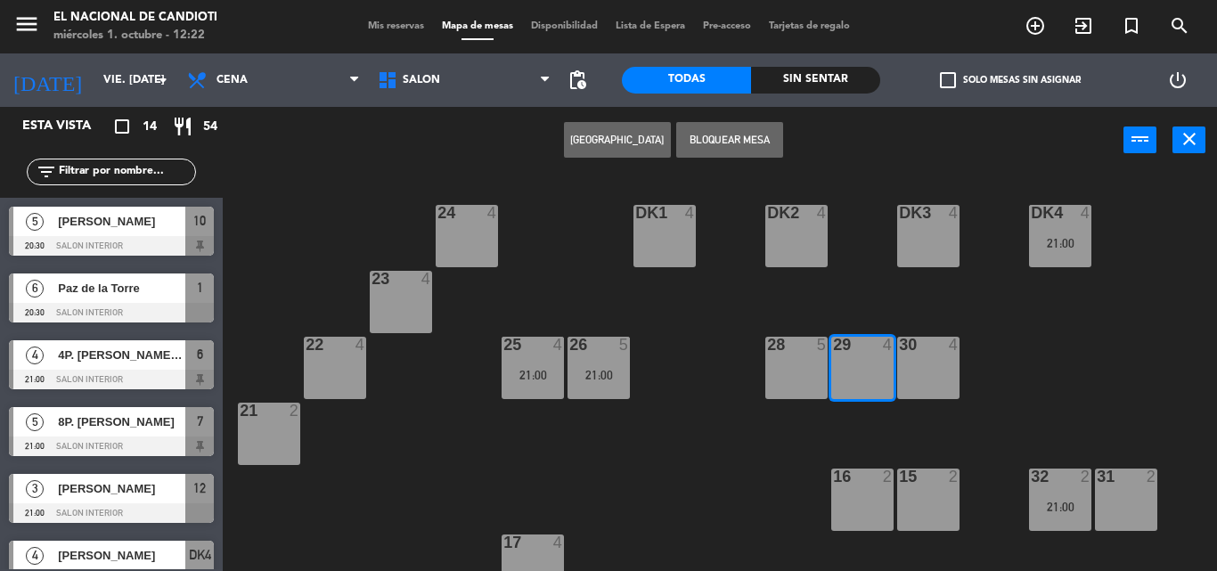
click at [696, 137] on button "Bloquear Mesa" at bounding box center [729, 140] width 107 height 36
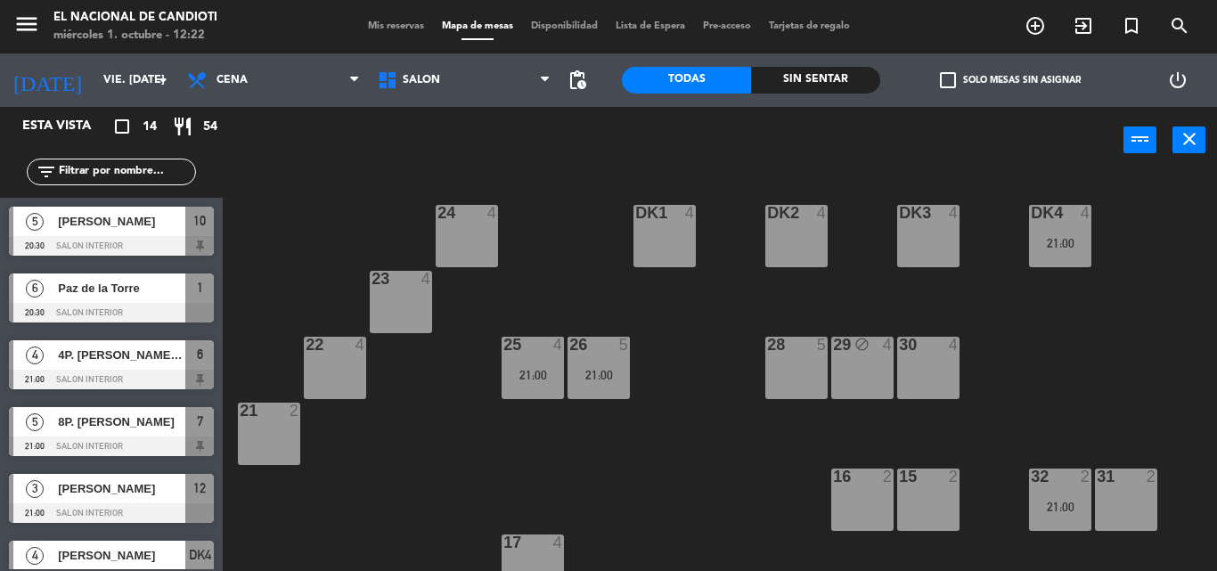
click at [935, 349] on div at bounding box center [927, 345] width 29 height 16
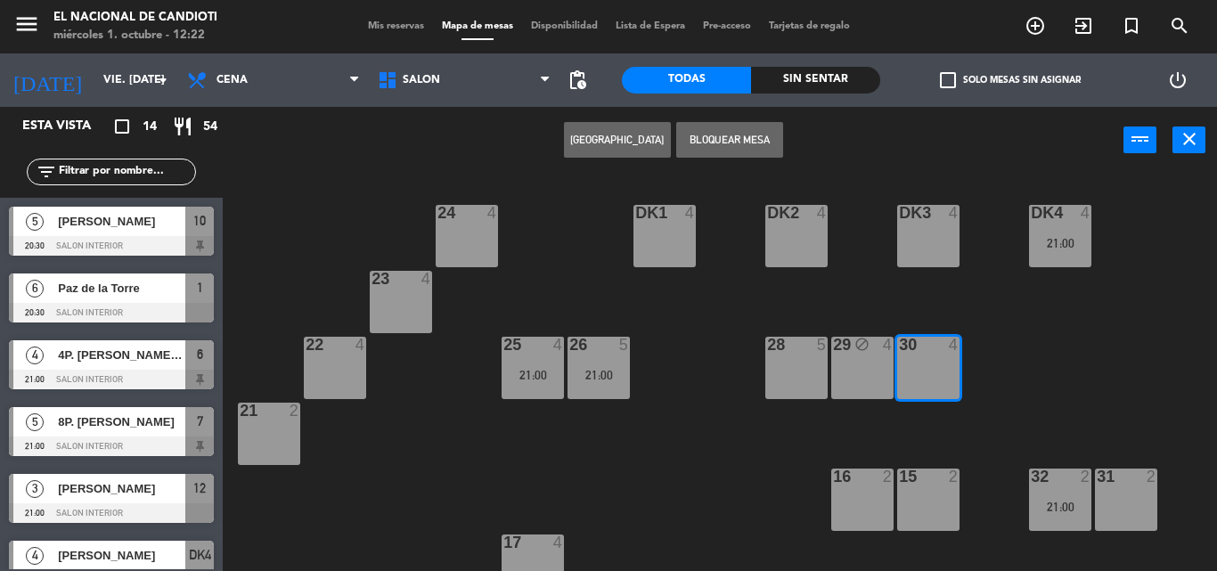
click at [935, 349] on div at bounding box center [927, 345] width 29 height 16
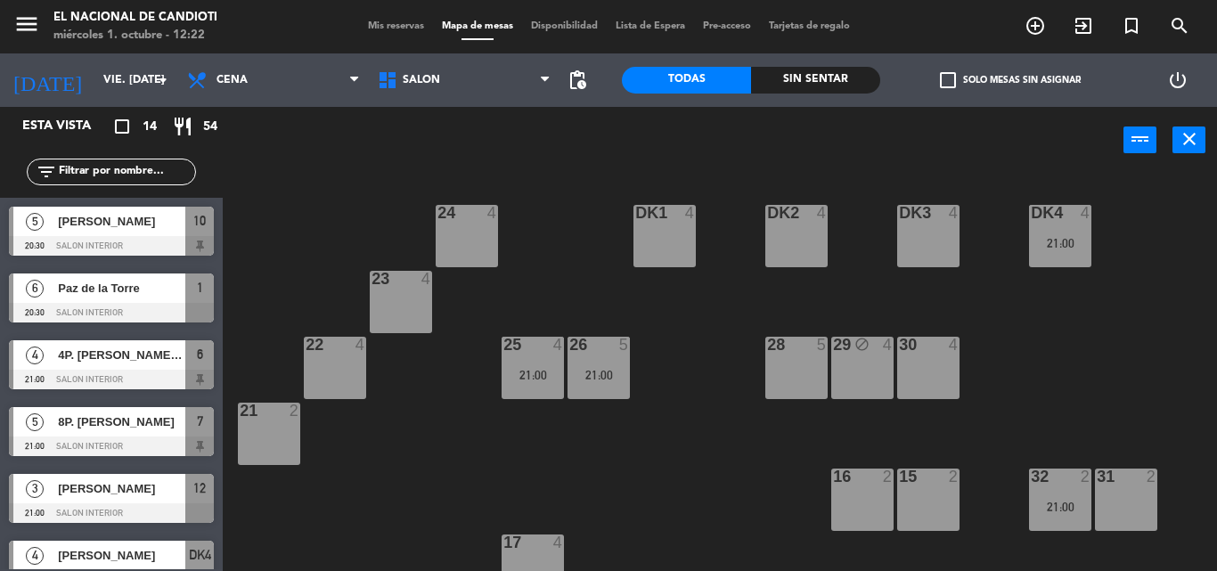
click at [937, 349] on div at bounding box center [927, 345] width 29 height 16
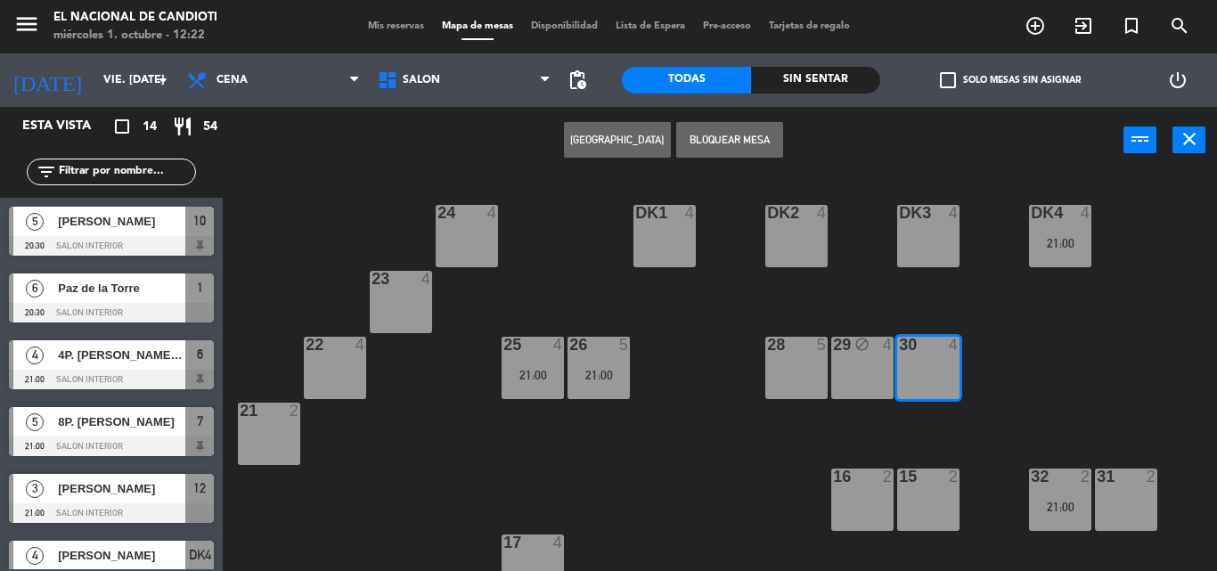
click at [596, 140] on button "[GEOGRAPHIC_DATA]" at bounding box center [617, 140] width 107 height 36
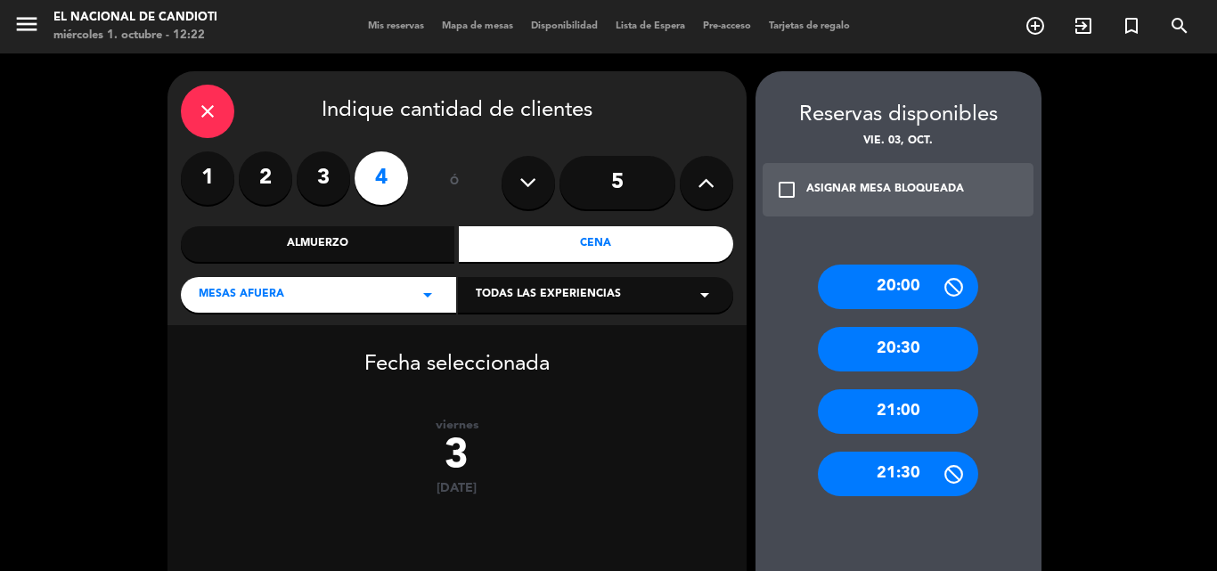
click at [918, 346] on div "20:30" at bounding box center [898, 349] width 160 height 45
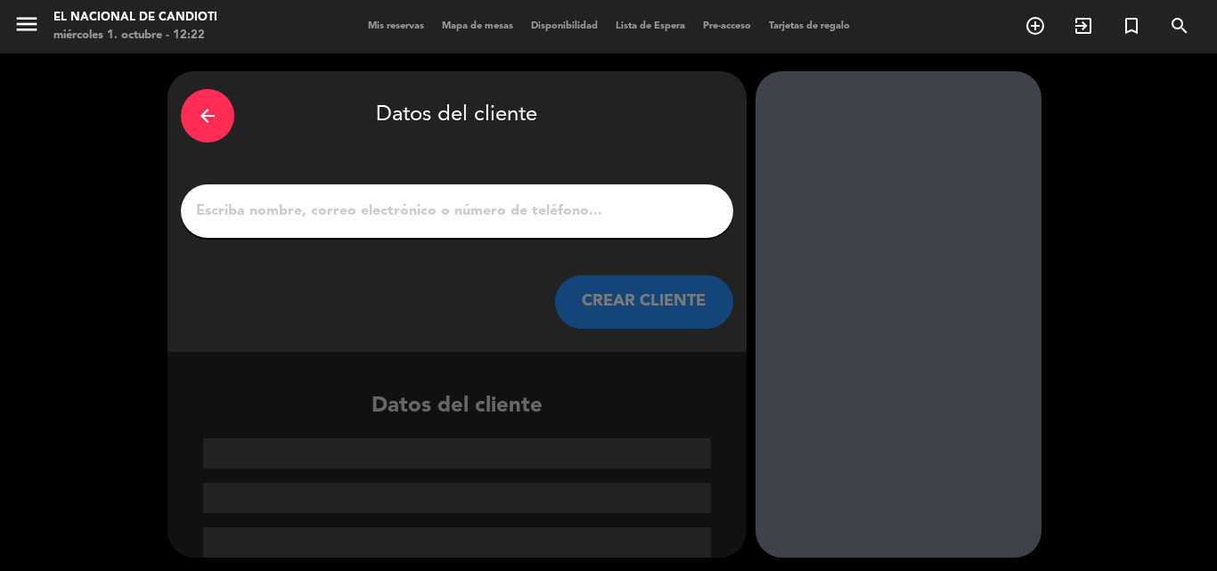
click at [377, 202] on input "1" at bounding box center [457, 211] width 526 height 25
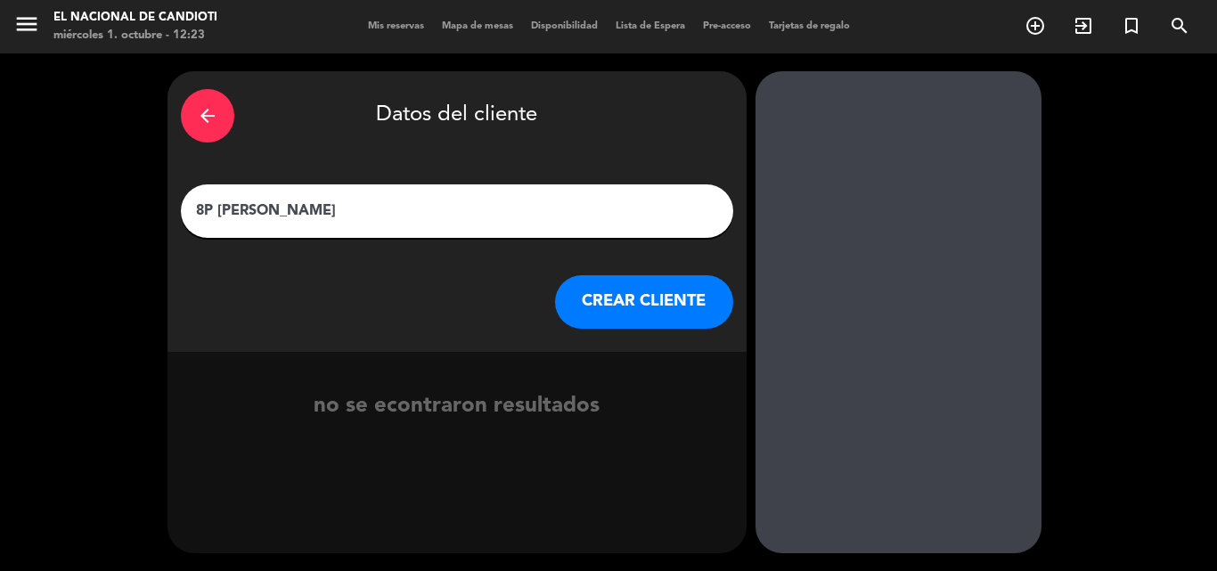
type input "8P [PERSON_NAME]"
click at [670, 329] on div "arrow_back Datos del cliente 8P [PERSON_NAME] CLIENTE" at bounding box center [457, 211] width 579 height 281
click at [592, 303] on button "CREAR CLIENTE" at bounding box center [644, 301] width 178 height 53
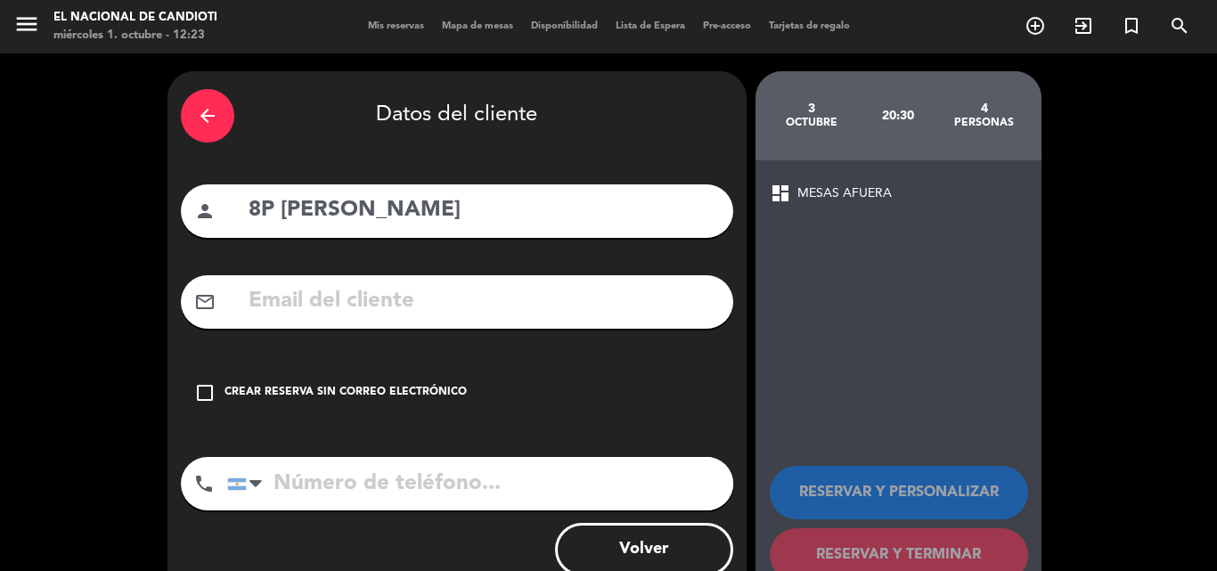
click at [481, 423] on div "arrow_back Datos del cliente person 8P [PERSON_NAME] mail_outline check_box_out…" at bounding box center [457, 337] width 579 height 532
click at [442, 391] on div "Crear reserva sin correo electrónico" at bounding box center [346, 393] width 242 height 18
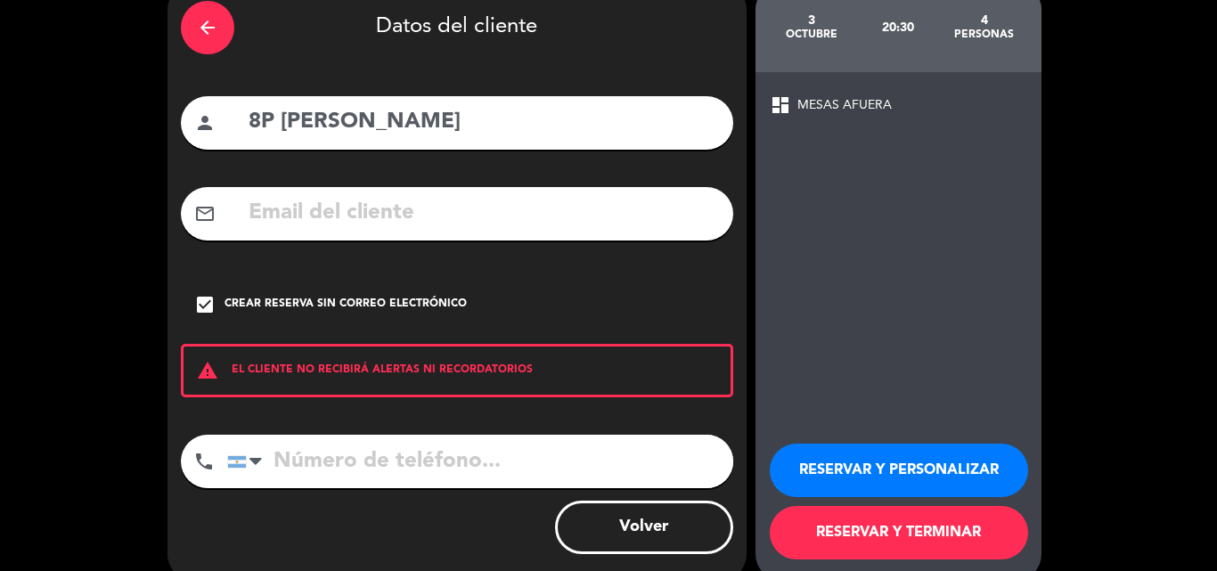
scroll to position [89, 0]
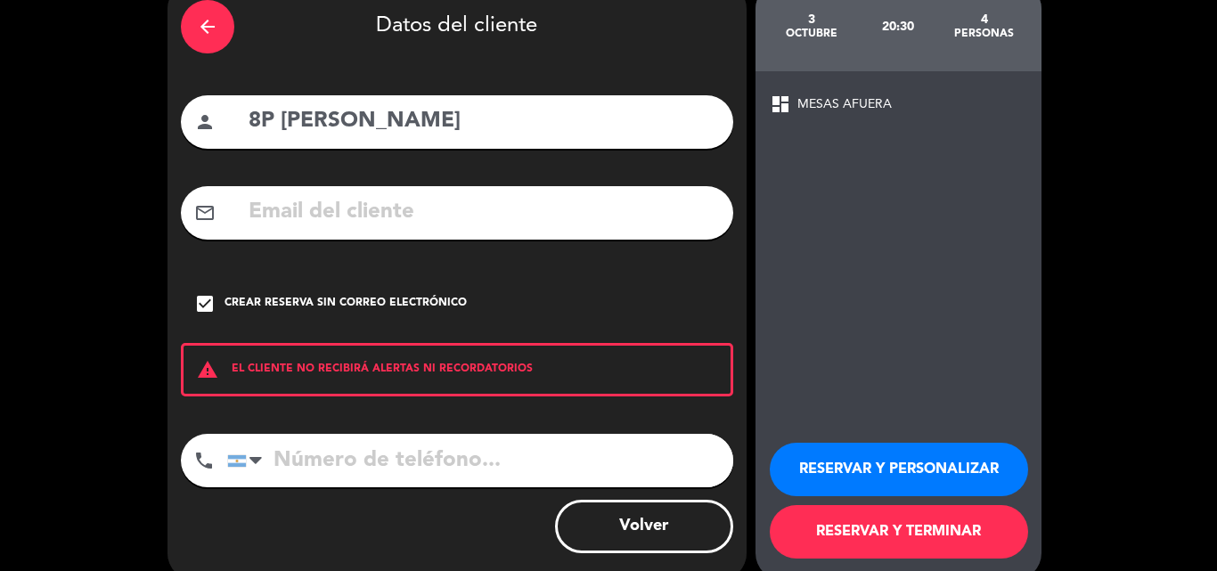
click at [975, 547] on button "RESERVAR Y TERMINAR" at bounding box center [899, 531] width 258 height 53
